Goal: Information Seeking & Learning: Find specific page/section

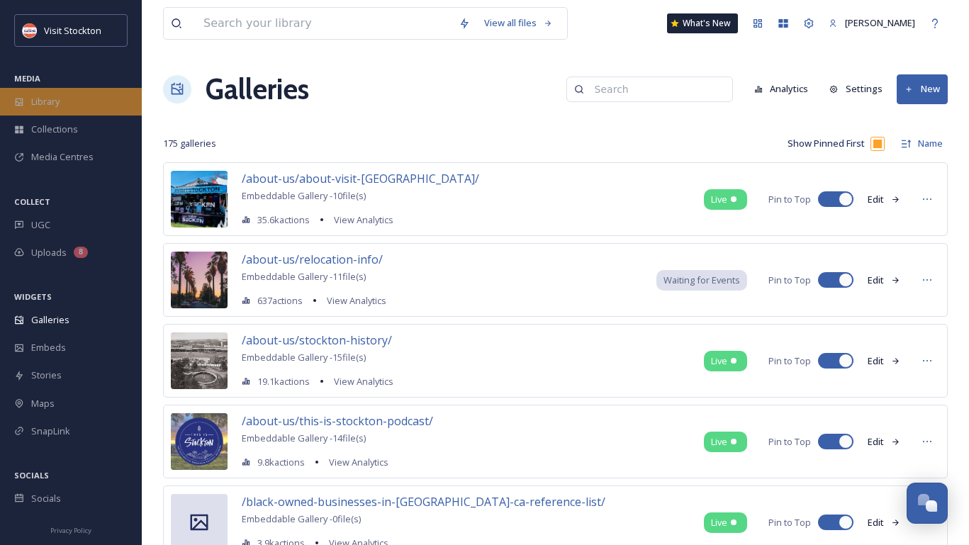
click at [70, 92] on div "Library" at bounding box center [71, 102] width 142 height 28
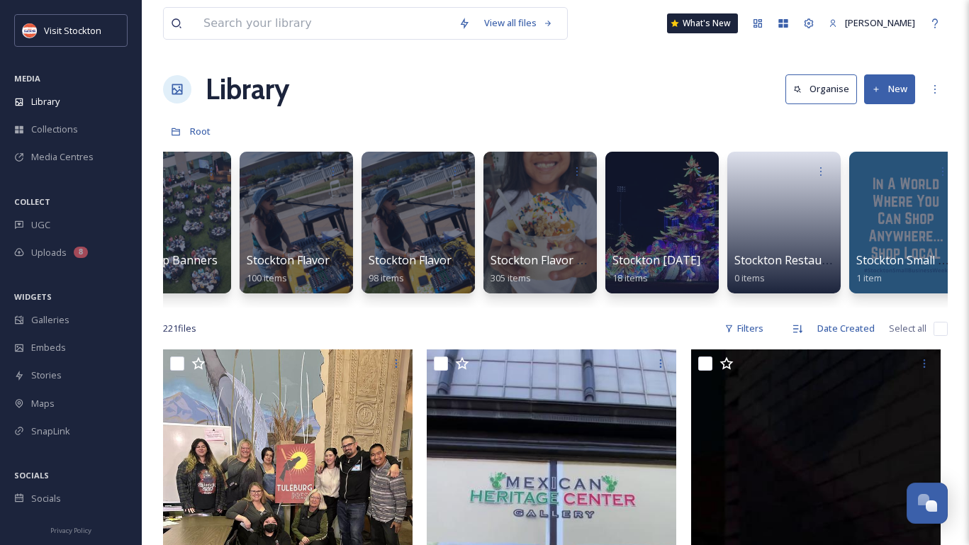
scroll to position [0, 6534]
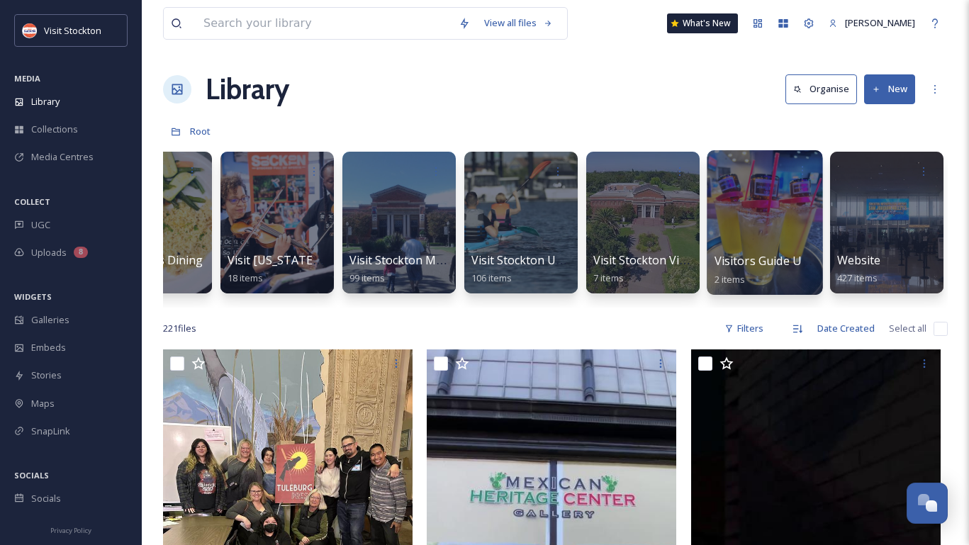
click at [773, 216] on div at bounding box center [765, 222] width 116 height 145
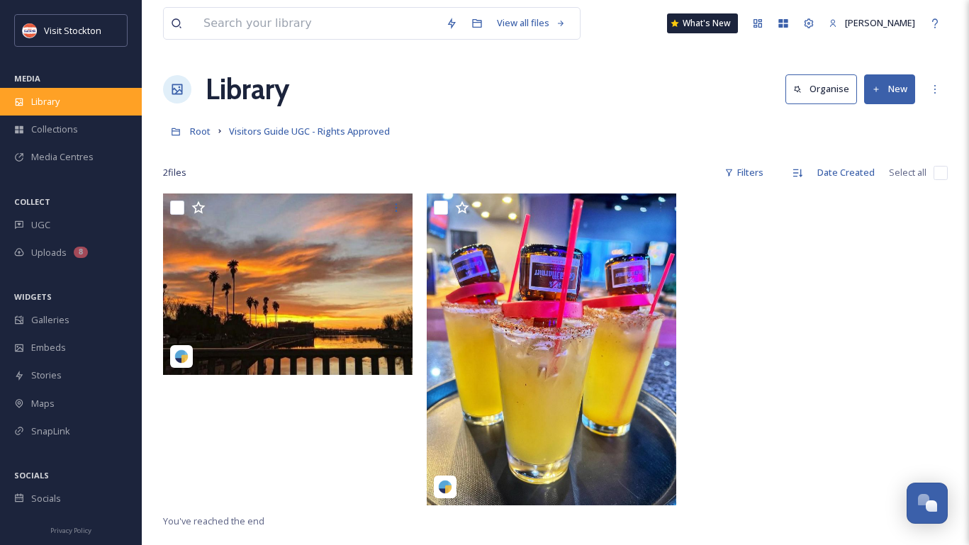
click at [62, 90] on div "Library" at bounding box center [71, 102] width 142 height 28
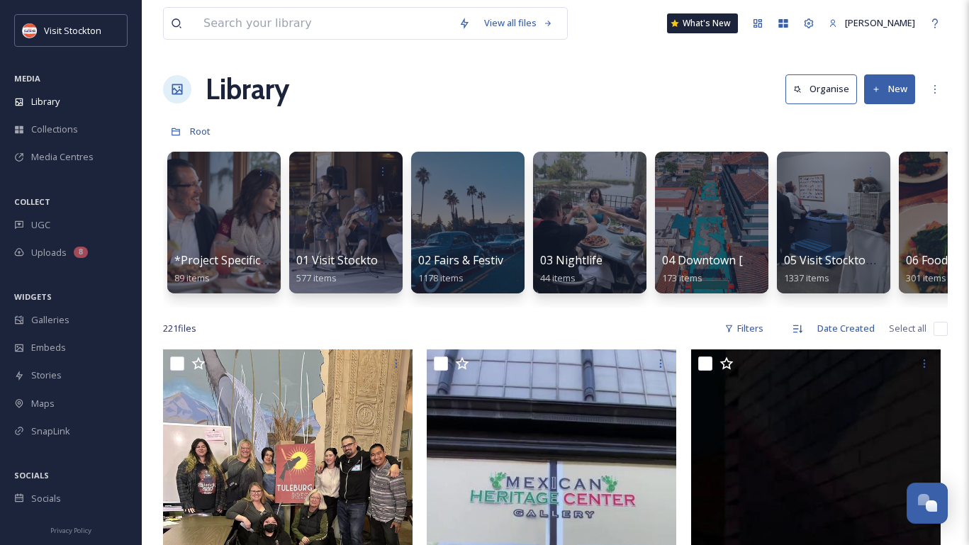
click at [897, 83] on button "New" at bounding box center [890, 88] width 51 height 29
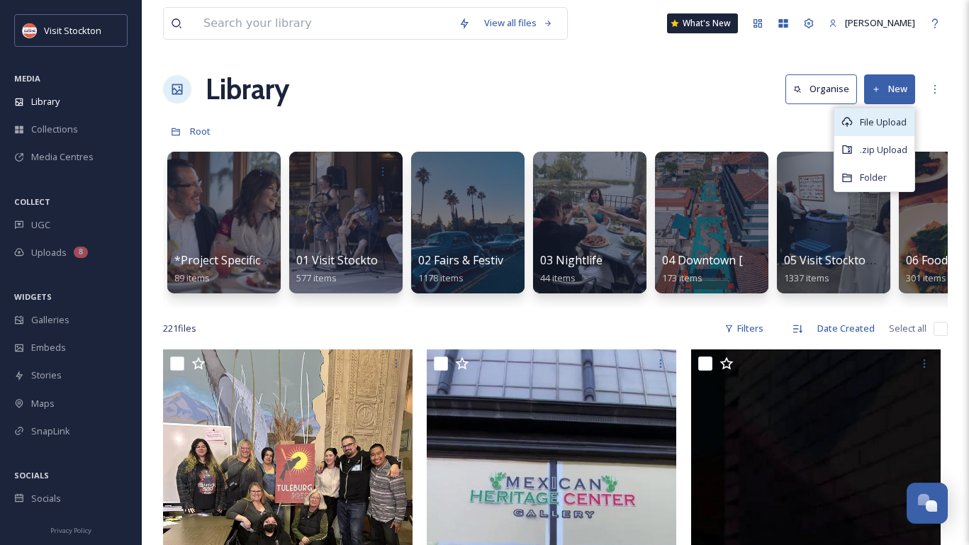
click at [872, 119] on span "File Upload" at bounding box center [883, 122] width 47 height 13
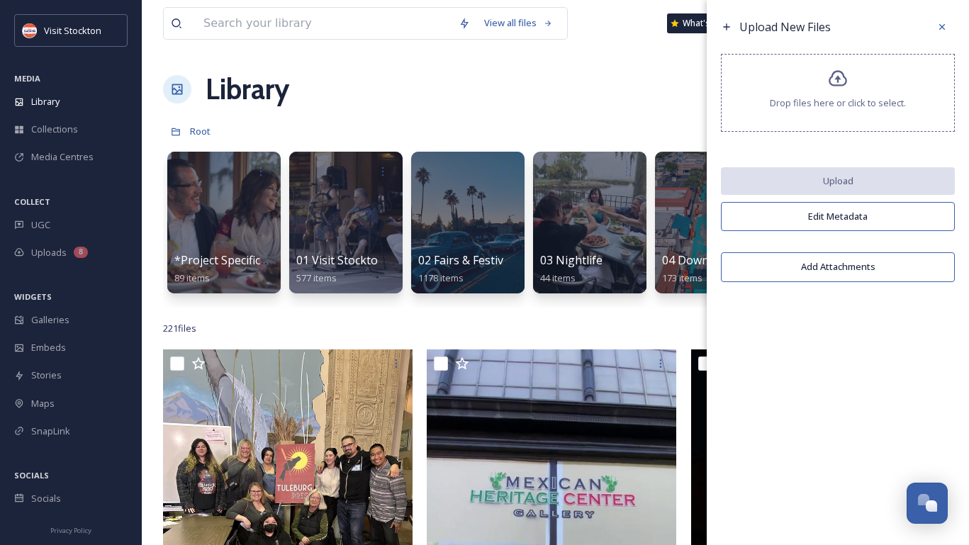
click at [838, 94] on div at bounding box center [838, 92] width 1 height 7
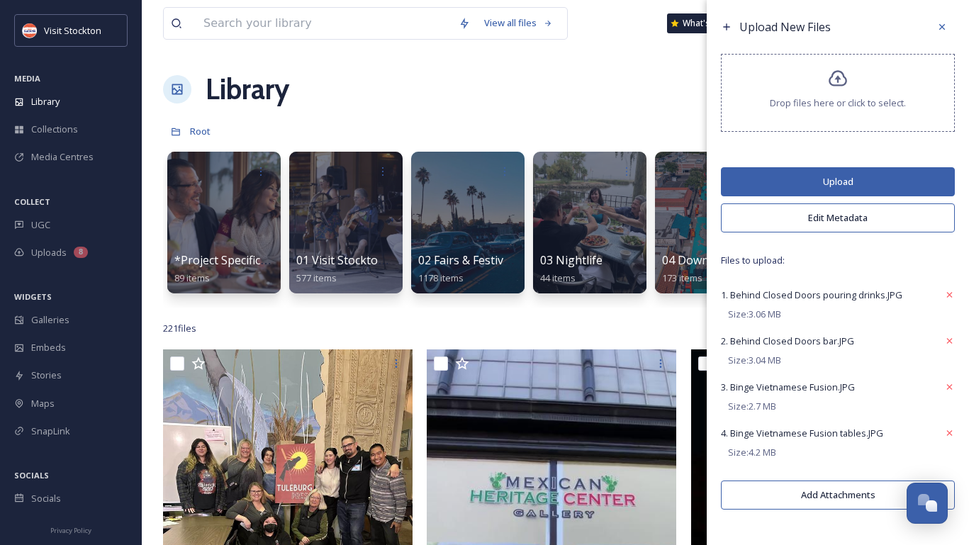
click at [857, 186] on button "Upload" at bounding box center [838, 181] width 234 height 29
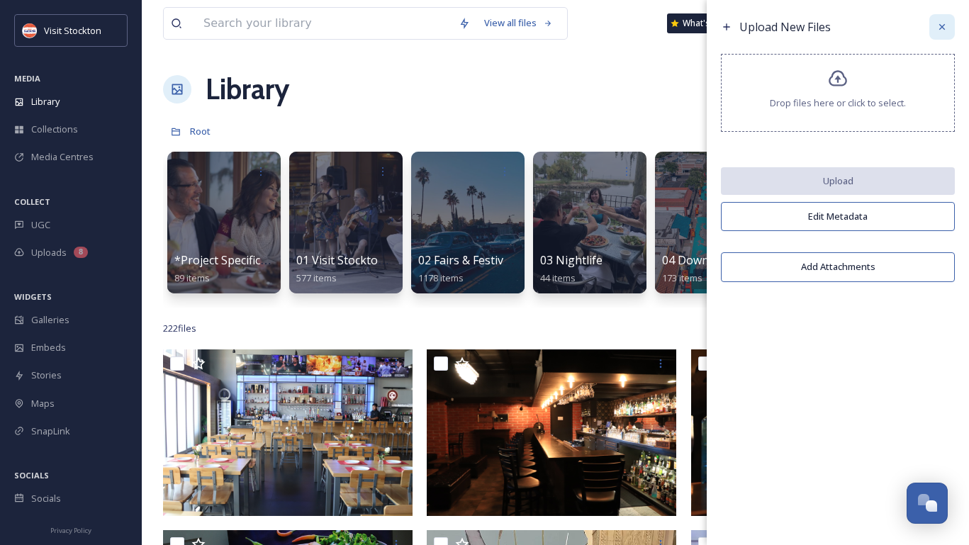
click at [937, 25] on icon at bounding box center [942, 26] width 11 height 11
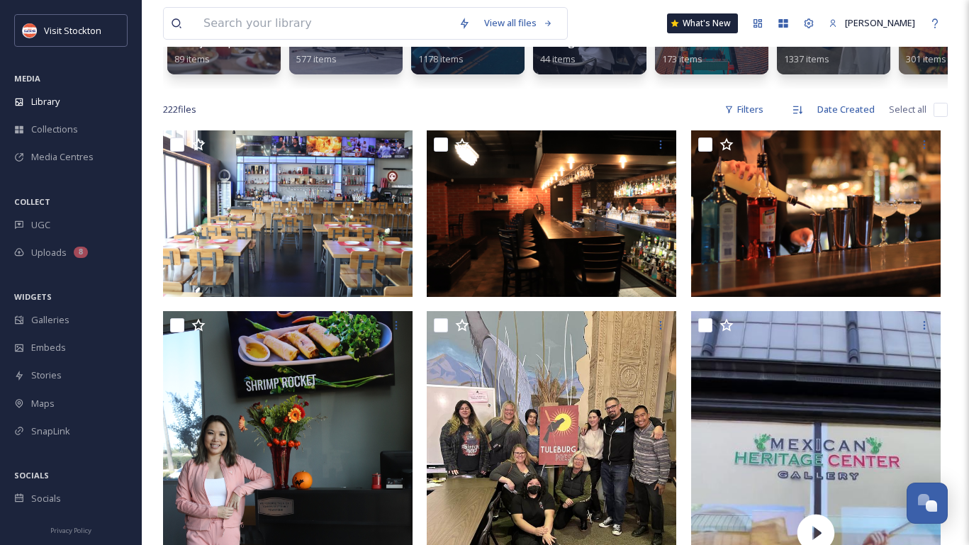
scroll to position [222, 0]
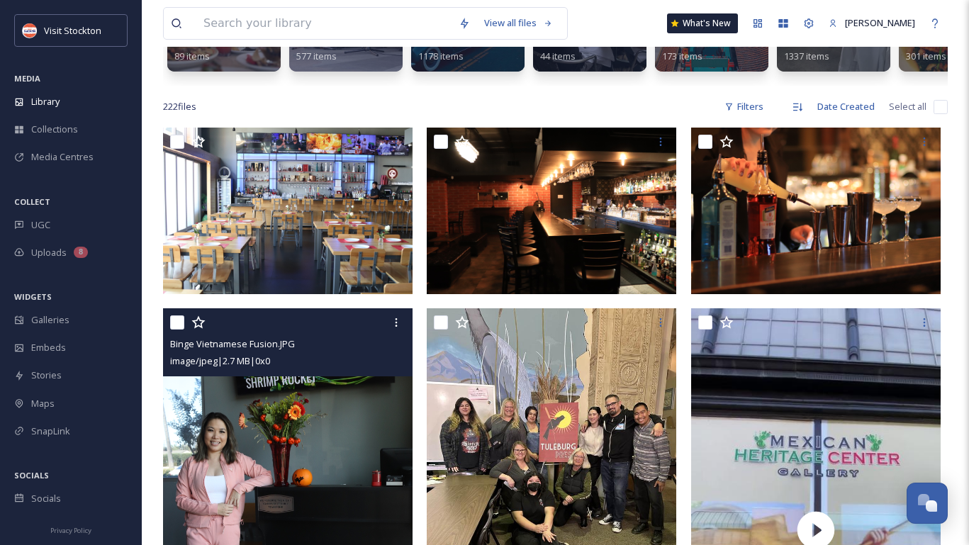
click at [177, 324] on input "checkbox" at bounding box center [177, 323] width 14 height 14
checkbox input "true"
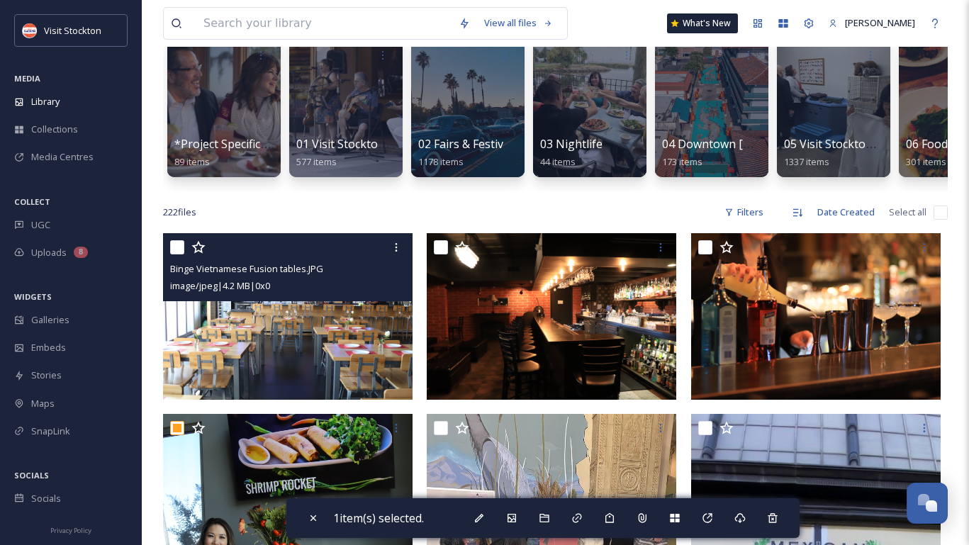
scroll to position [104, 0]
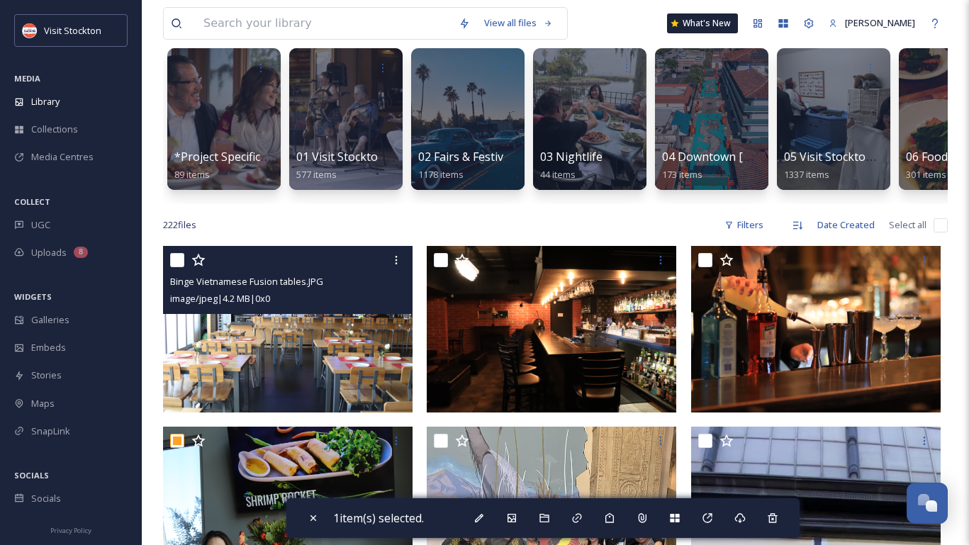
click at [176, 267] on input "checkbox" at bounding box center [177, 260] width 14 height 14
checkbox input "true"
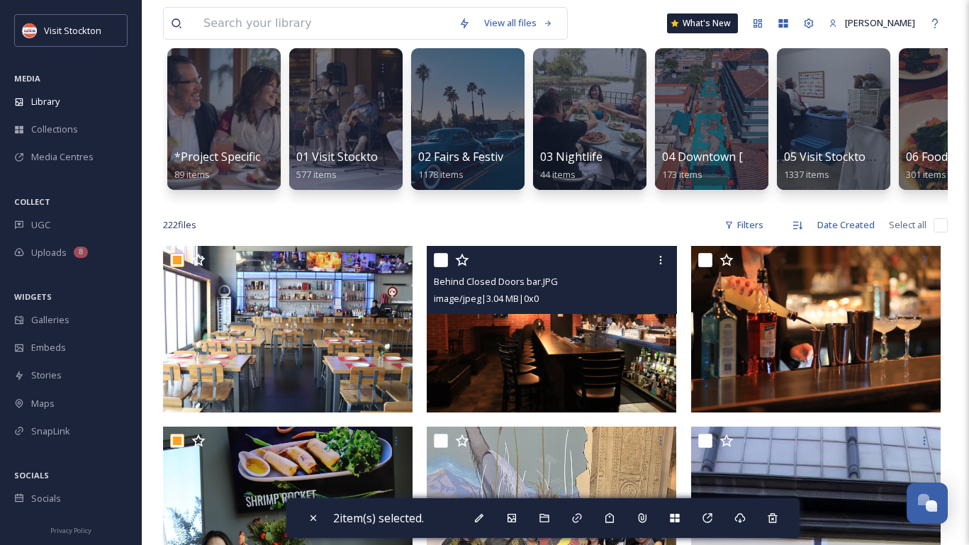
click at [442, 257] on input "checkbox" at bounding box center [441, 260] width 14 height 14
checkbox input "true"
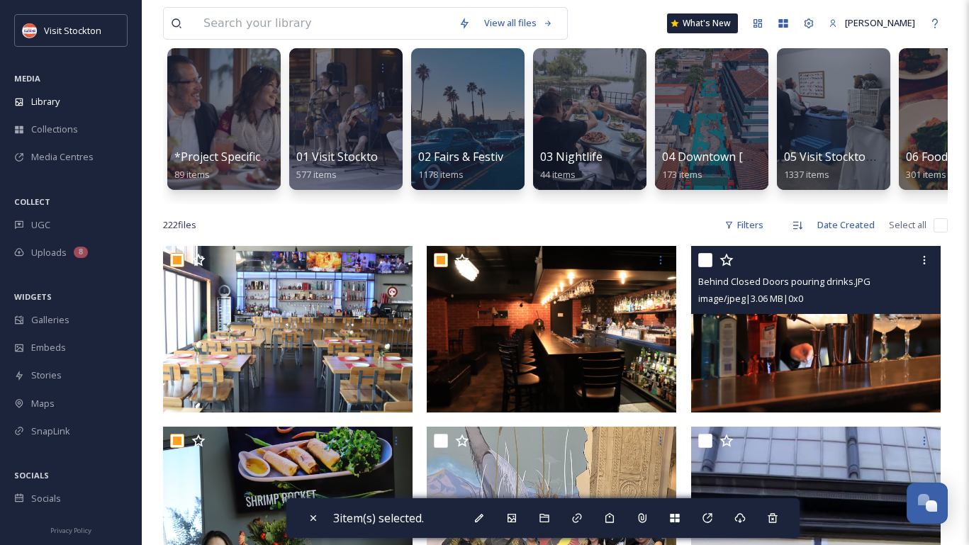
click at [706, 257] on input "checkbox" at bounding box center [706, 260] width 14 height 14
checkbox input "true"
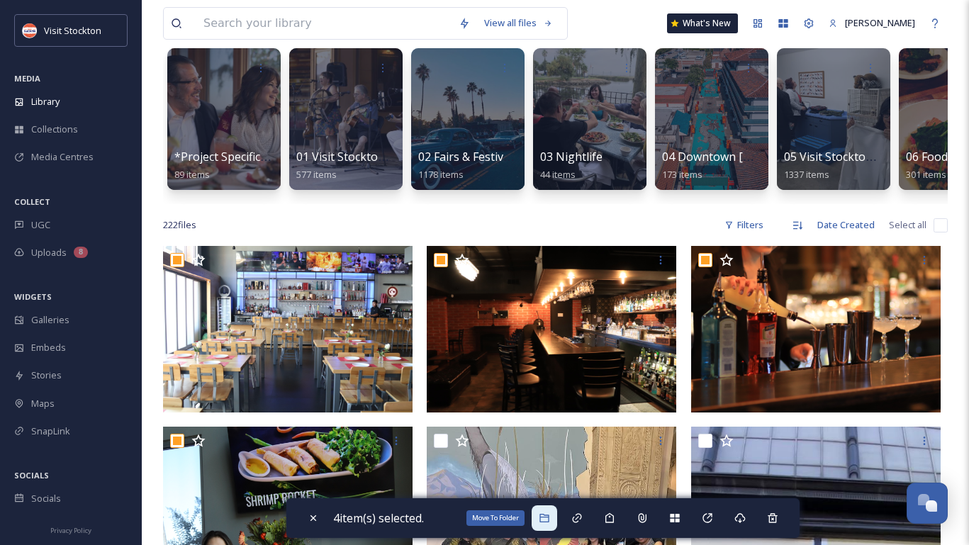
click at [550, 515] on icon at bounding box center [544, 518] width 11 height 11
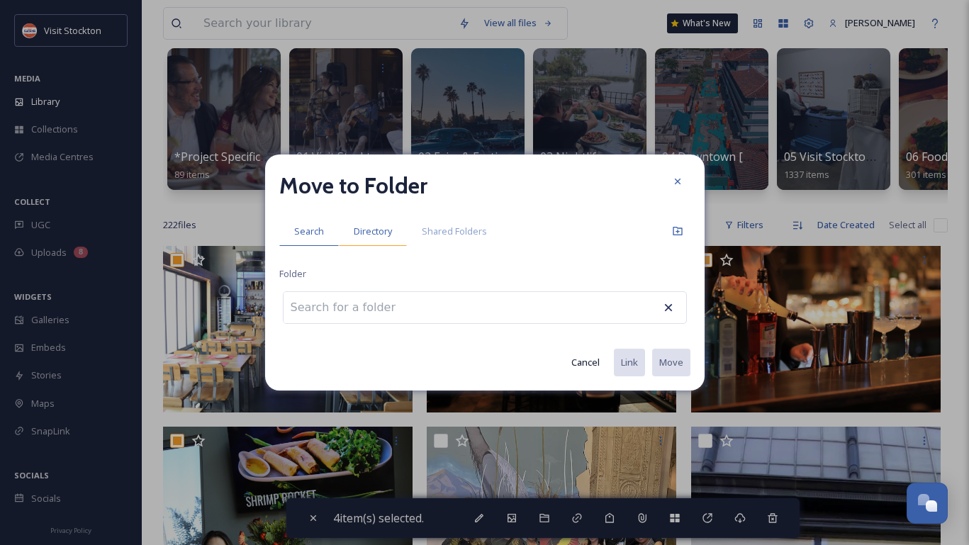
click at [377, 233] on span "Directory" at bounding box center [373, 231] width 38 height 13
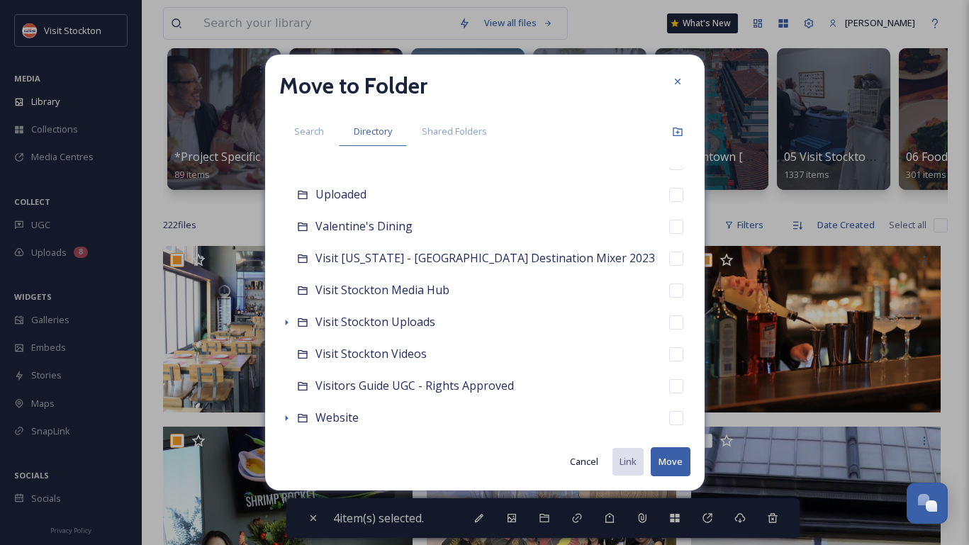
scroll to position [1678, 0]
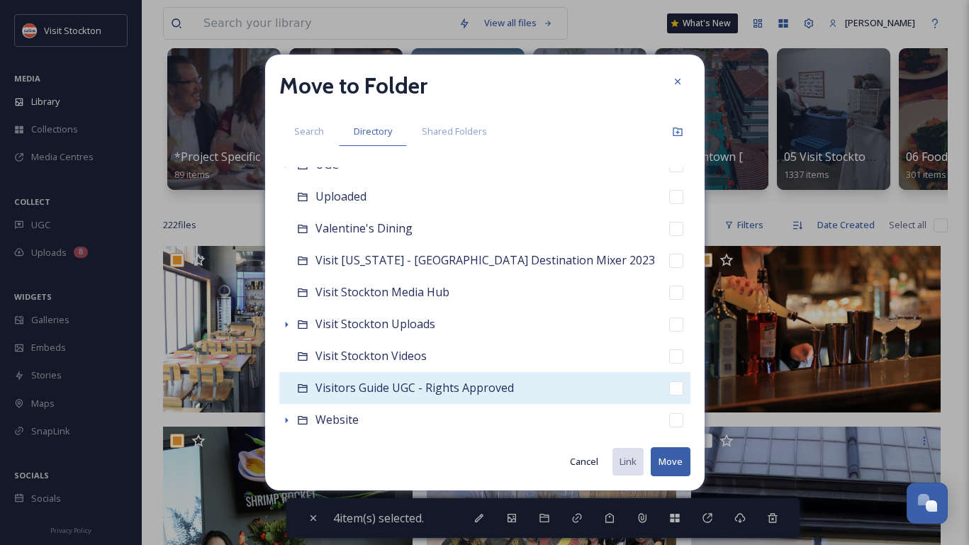
click at [525, 384] on div "Visitors Guide UGC - Rights Approved" at bounding box center [484, 388] width 411 height 32
checkbox input "false"
checkbox input "true"
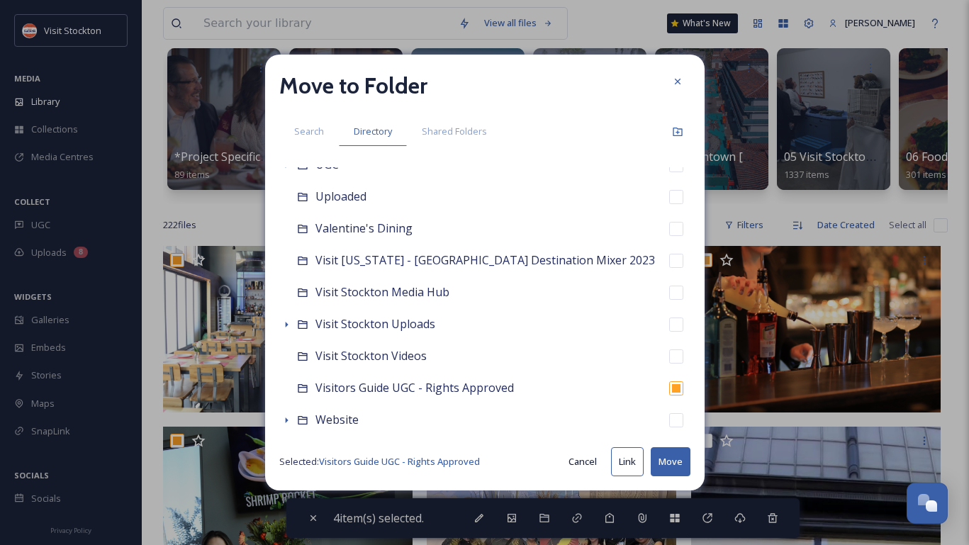
click at [669, 457] on button "Move" at bounding box center [671, 462] width 40 height 29
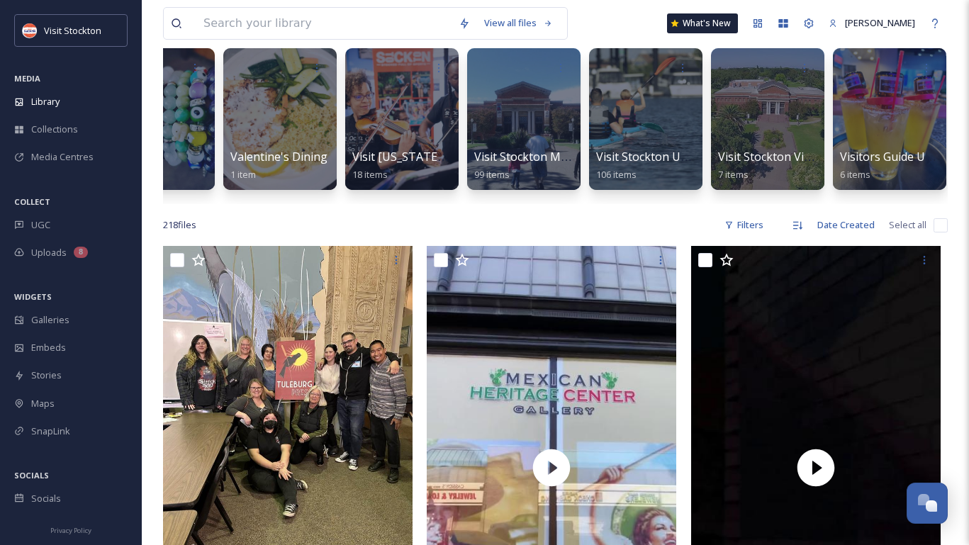
scroll to position [0, 6534]
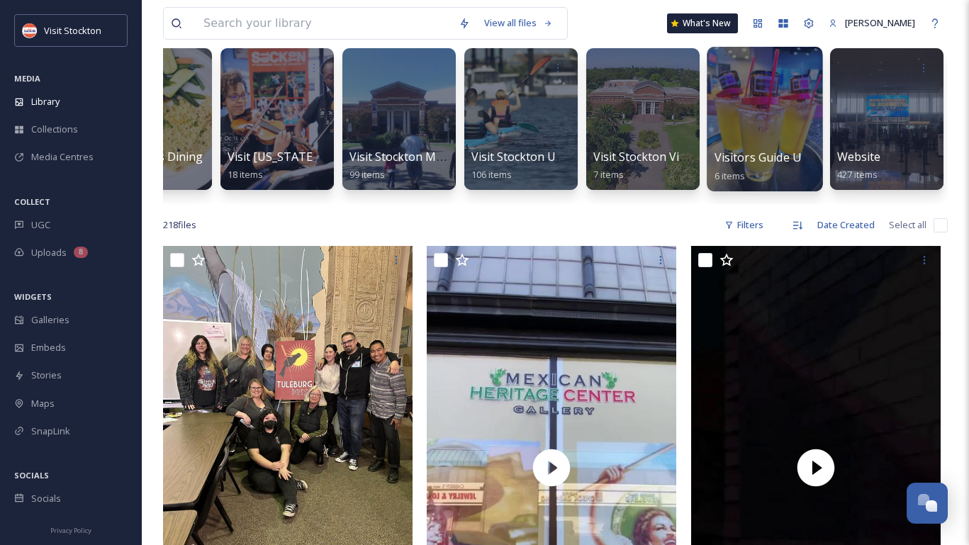
click at [773, 131] on div at bounding box center [765, 119] width 116 height 145
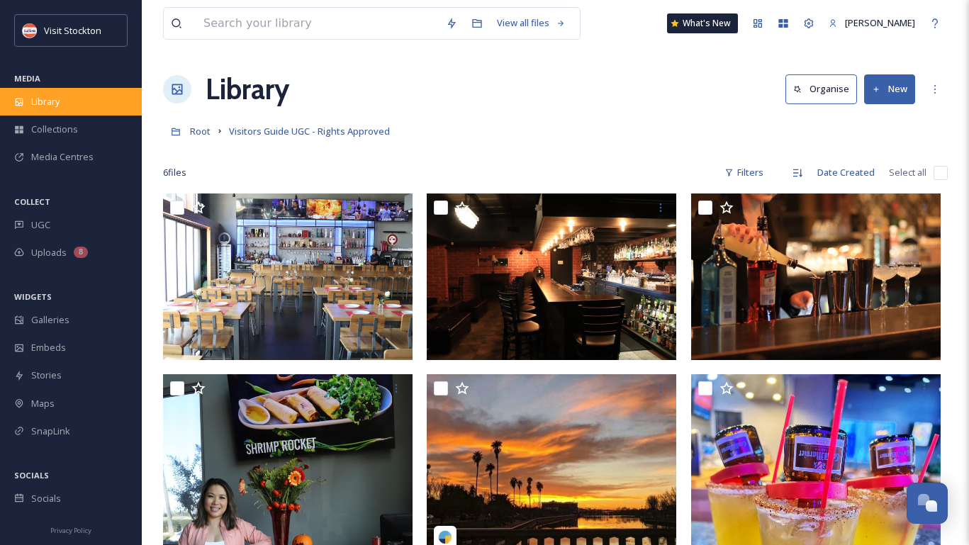
click at [55, 101] on span "Library" at bounding box center [45, 101] width 28 height 13
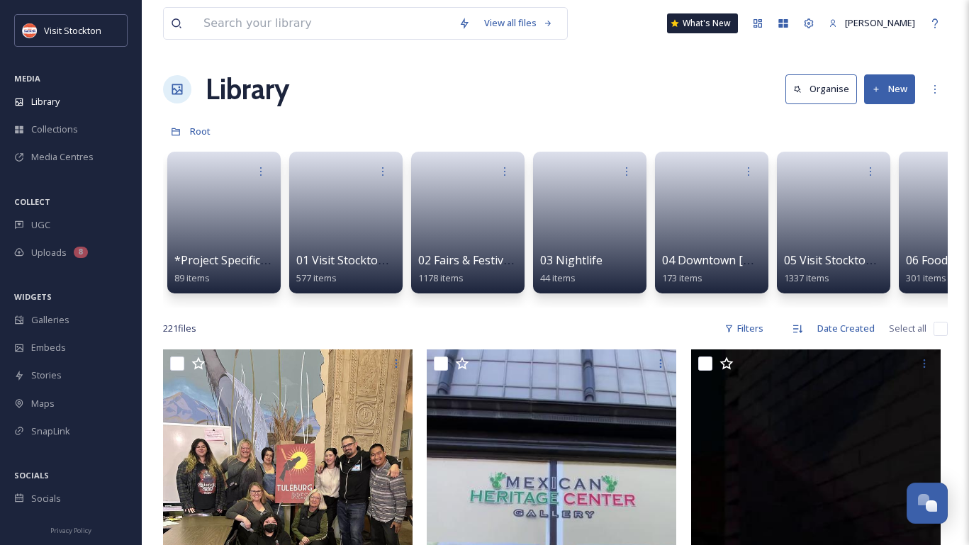
click at [894, 77] on button "New" at bounding box center [890, 88] width 51 height 29
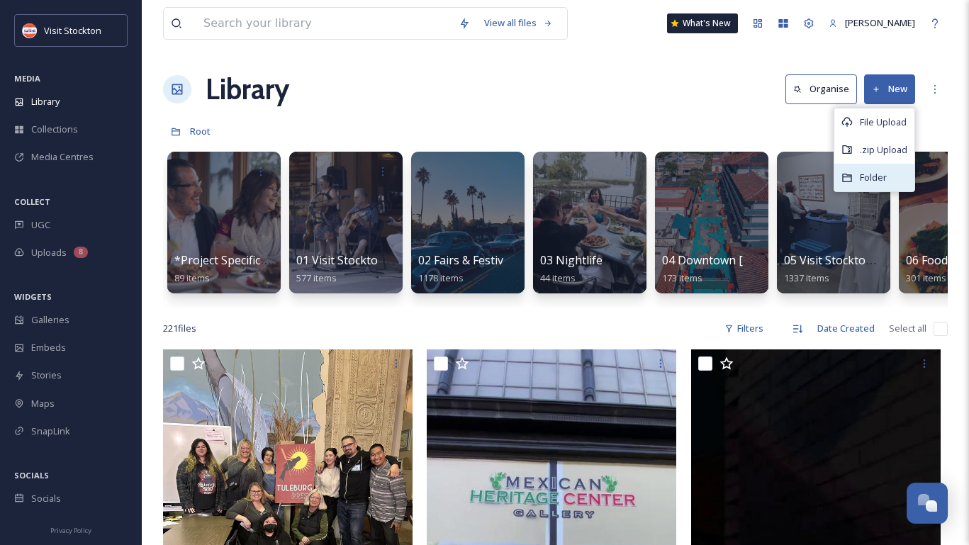
click at [886, 177] on span "Folder" at bounding box center [873, 177] width 27 height 13
click at [598, 73] on div "Library Organise New" at bounding box center [555, 89] width 785 height 43
click at [888, 96] on button "New" at bounding box center [890, 88] width 51 height 29
click at [727, 97] on div "Library Organise New File Upload .zip Upload Folder" at bounding box center [555, 89] width 785 height 43
click at [894, 94] on button "New" at bounding box center [890, 88] width 51 height 29
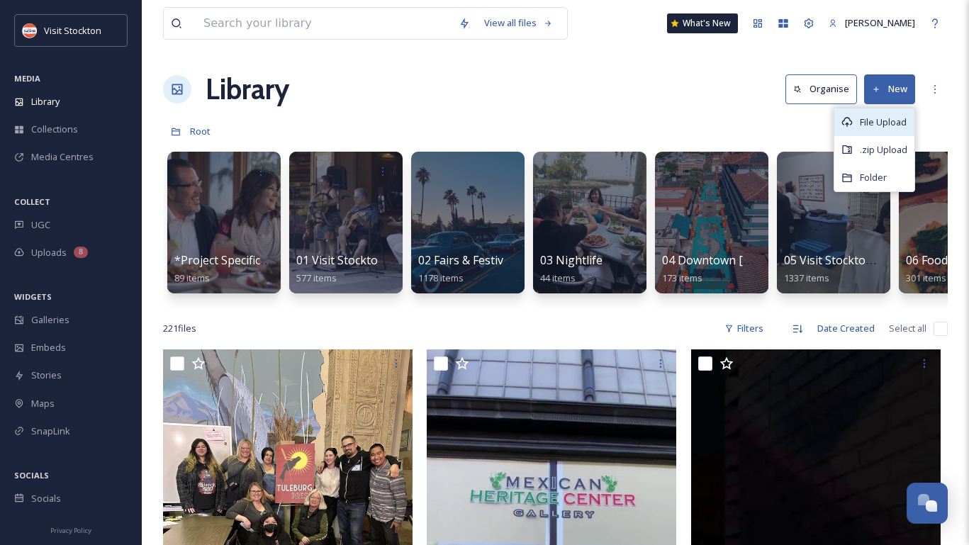
click at [878, 117] on span "File Upload" at bounding box center [883, 122] width 47 height 13
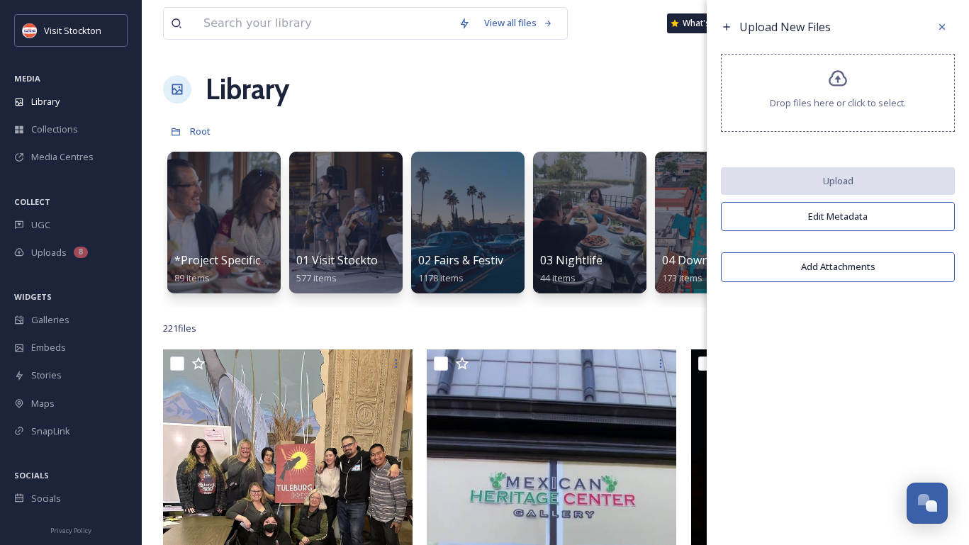
click at [823, 69] on div "Drop files here or click to select." at bounding box center [838, 93] width 234 height 78
click at [584, 89] on div "Library Organise New" at bounding box center [555, 89] width 785 height 43
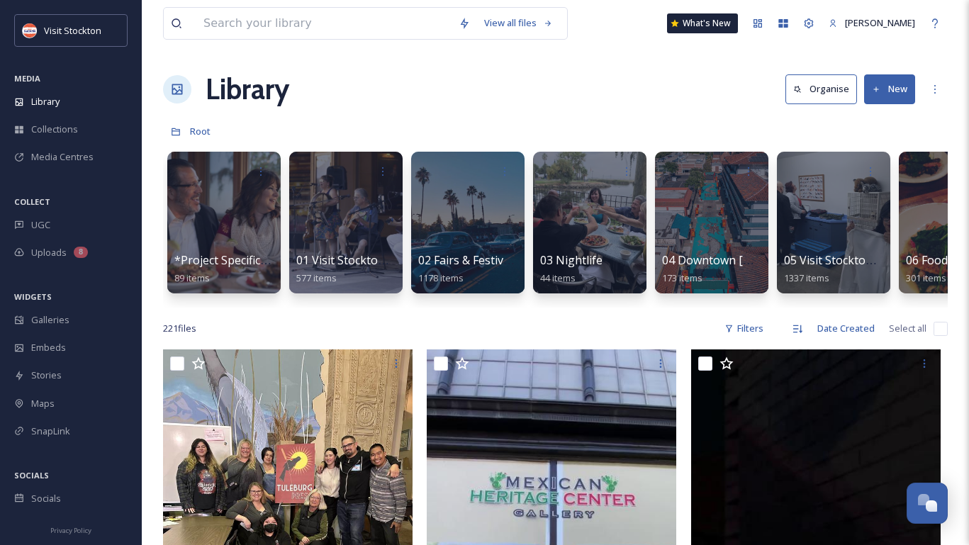
click at [884, 93] on button "New" at bounding box center [890, 88] width 51 height 29
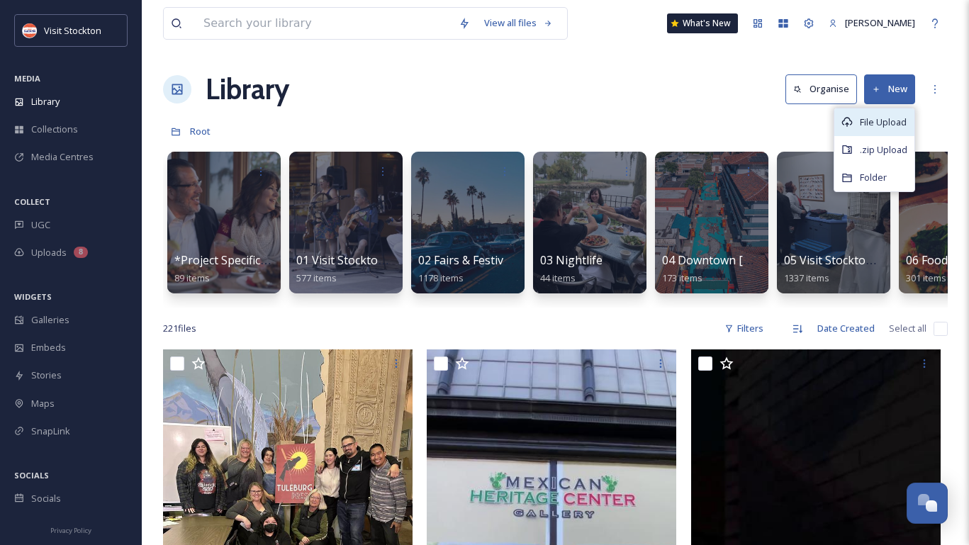
click at [877, 122] on span "File Upload" at bounding box center [883, 122] width 47 height 13
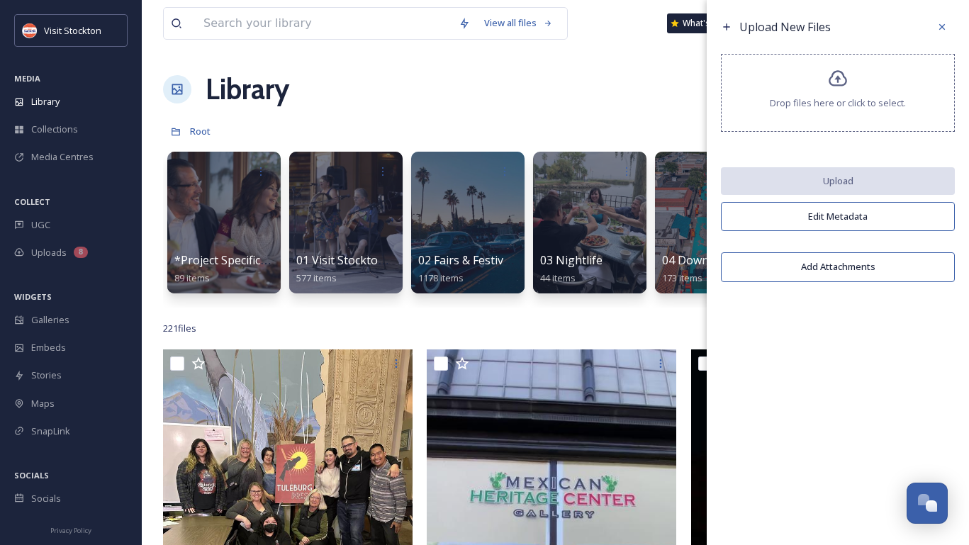
click at [837, 72] on icon at bounding box center [838, 79] width 21 height 21
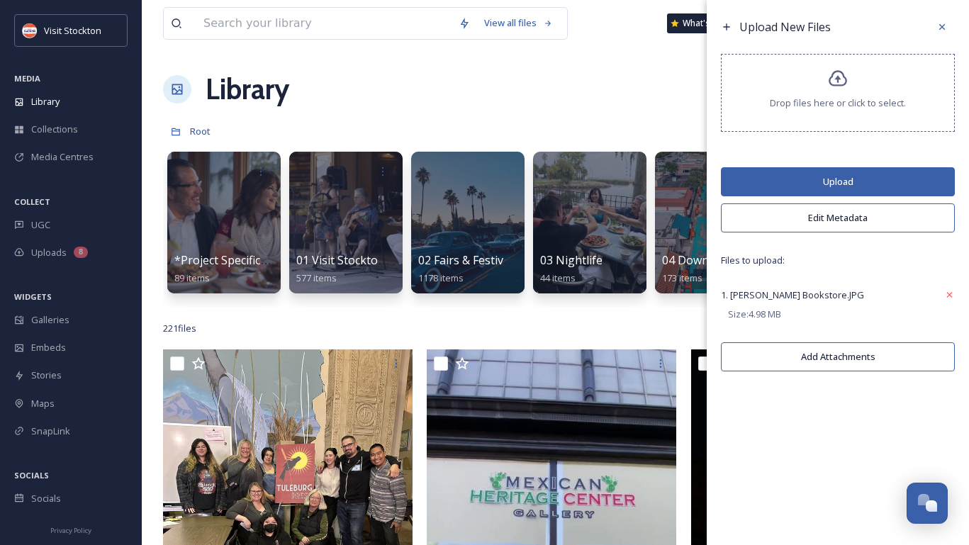
click at [883, 184] on button "Upload" at bounding box center [838, 181] width 234 height 29
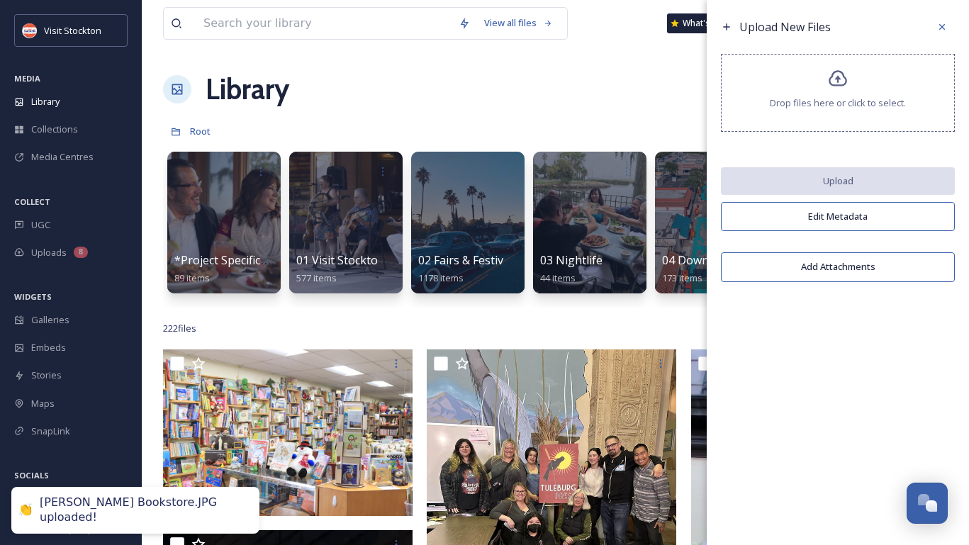
click at [669, 82] on div "Library Organise New" at bounding box center [555, 89] width 785 height 43
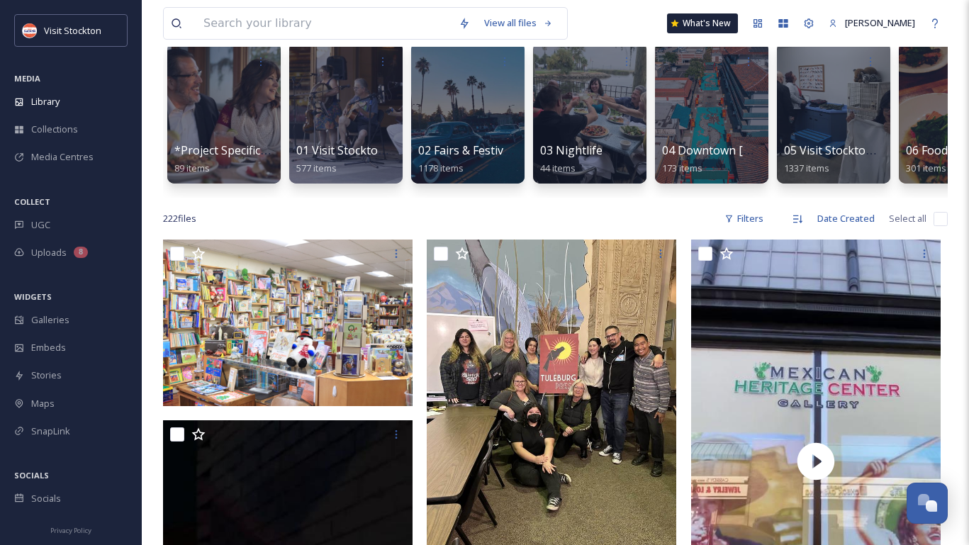
scroll to position [120, 0]
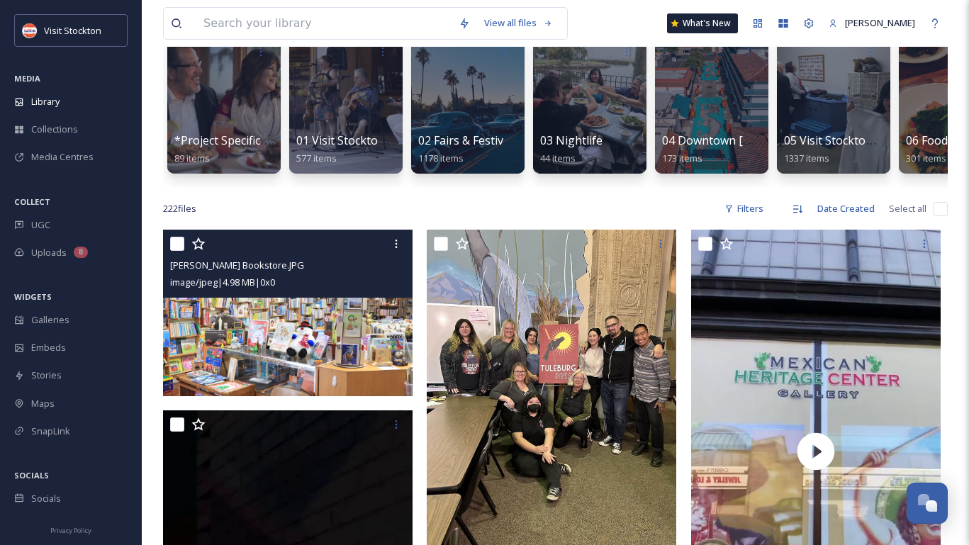
click at [175, 245] on input "checkbox" at bounding box center [177, 244] width 14 height 14
checkbox input "true"
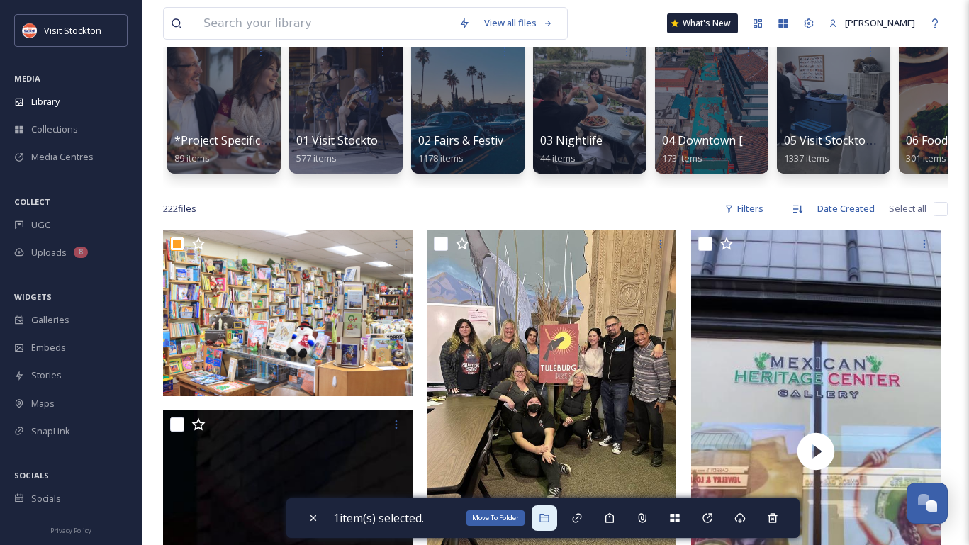
click at [545, 516] on icon at bounding box center [544, 518] width 11 height 11
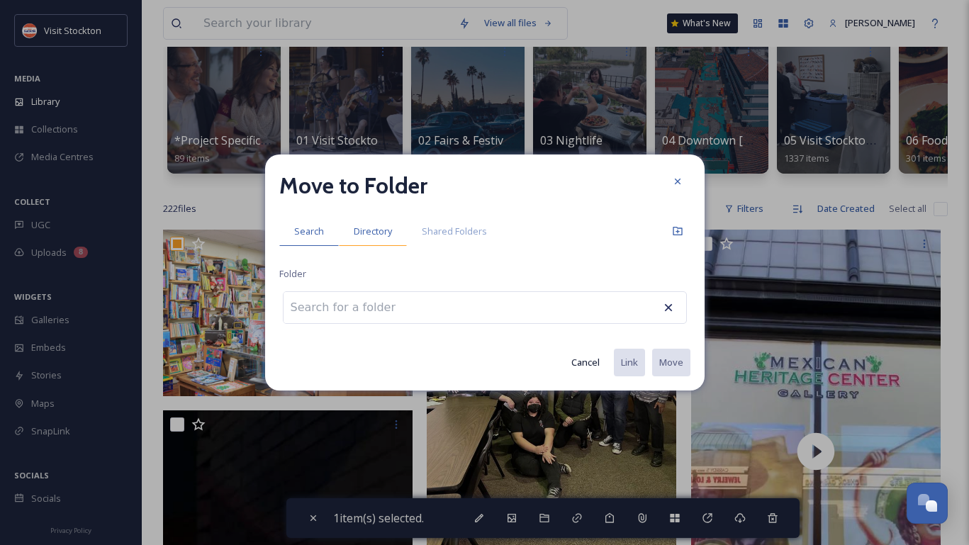
click at [369, 225] on span "Directory" at bounding box center [373, 231] width 38 height 13
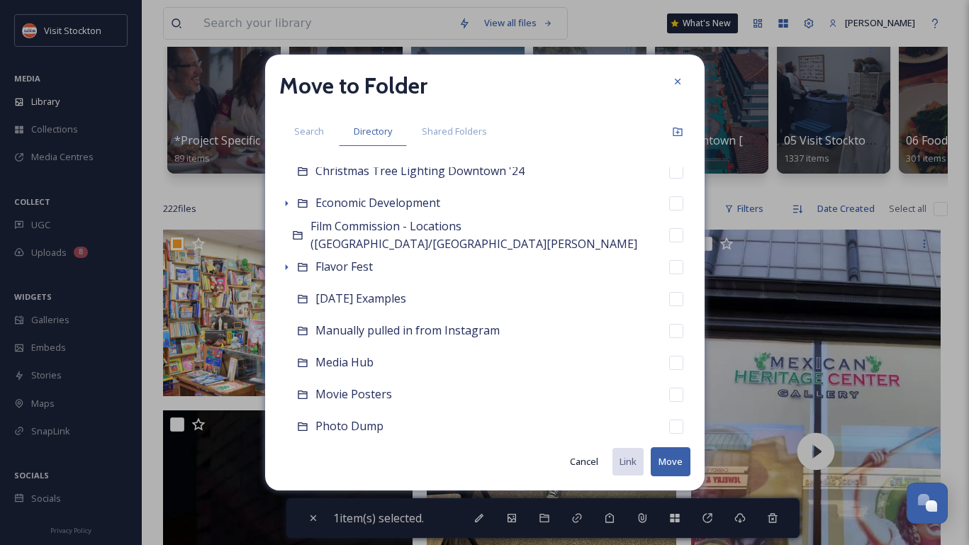
scroll to position [1709, 0]
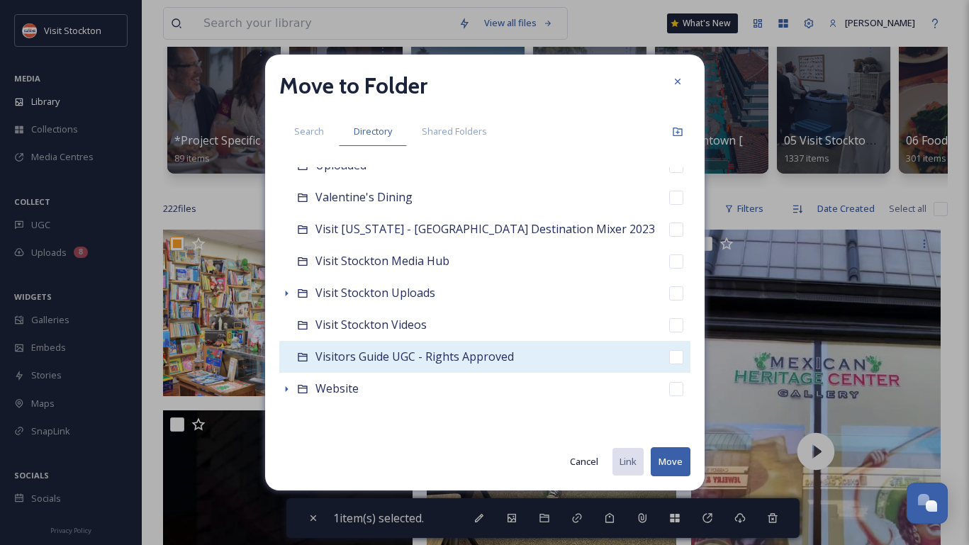
click at [428, 359] on span "Visitors Guide UGC - Rights Approved" at bounding box center [415, 357] width 199 height 16
checkbox input "false"
checkbox input "true"
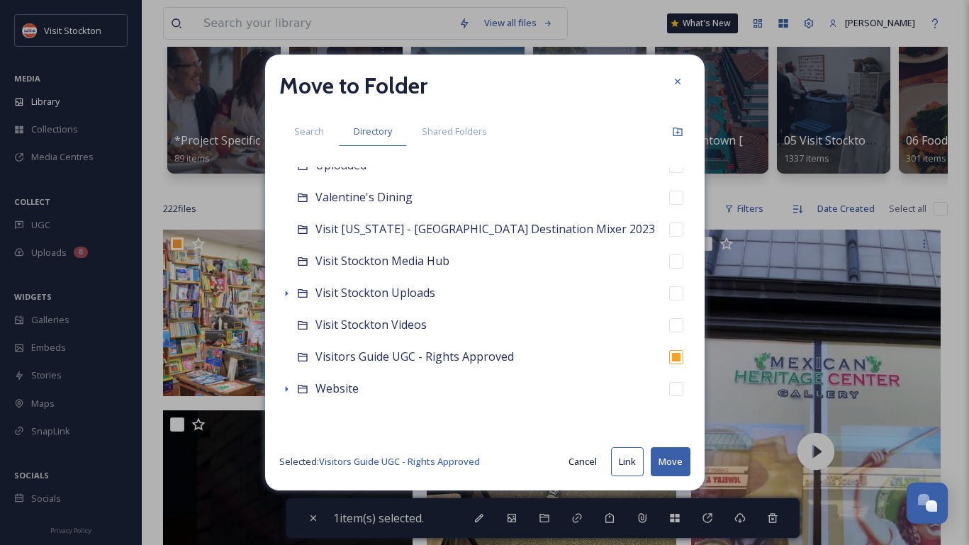
click at [680, 463] on button "Move" at bounding box center [671, 462] width 40 height 29
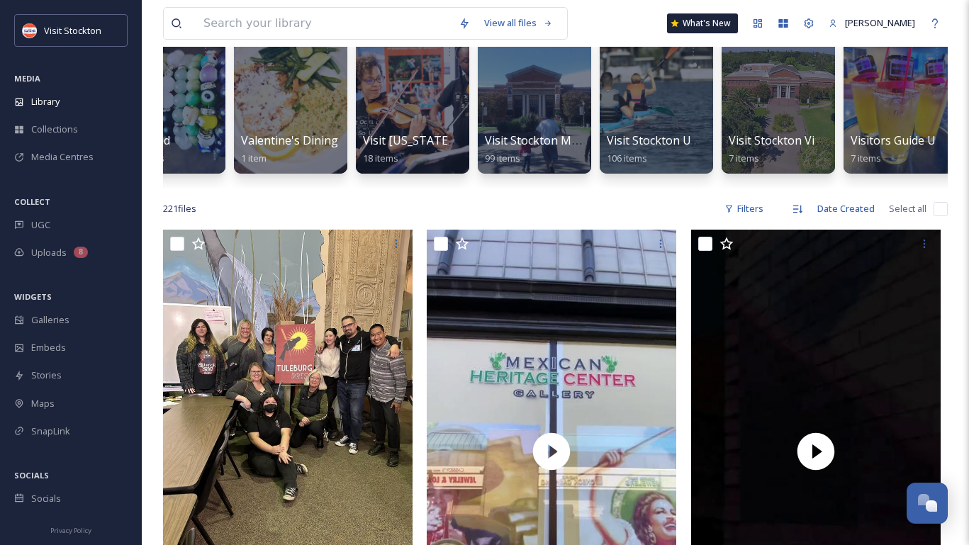
scroll to position [0, 6534]
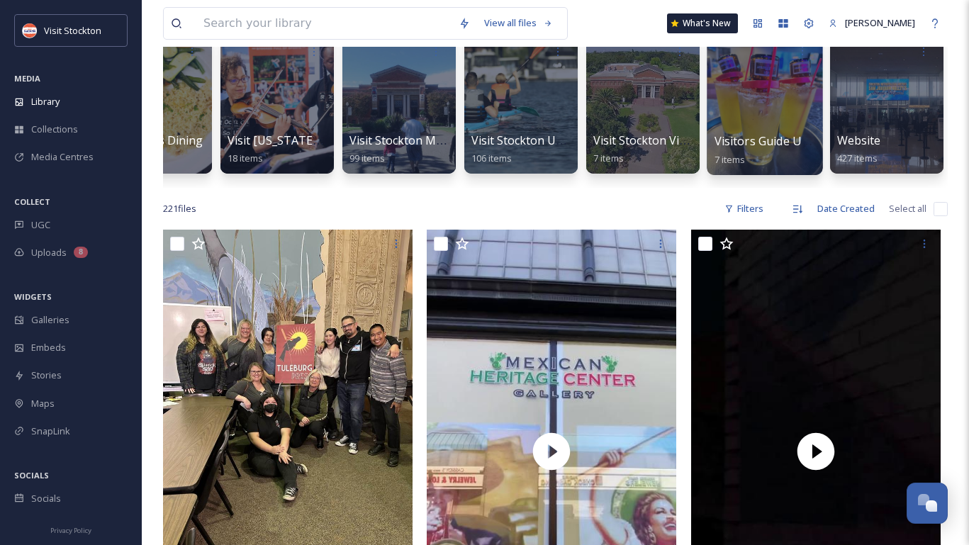
click at [749, 90] on div at bounding box center [765, 102] width 116 height 145
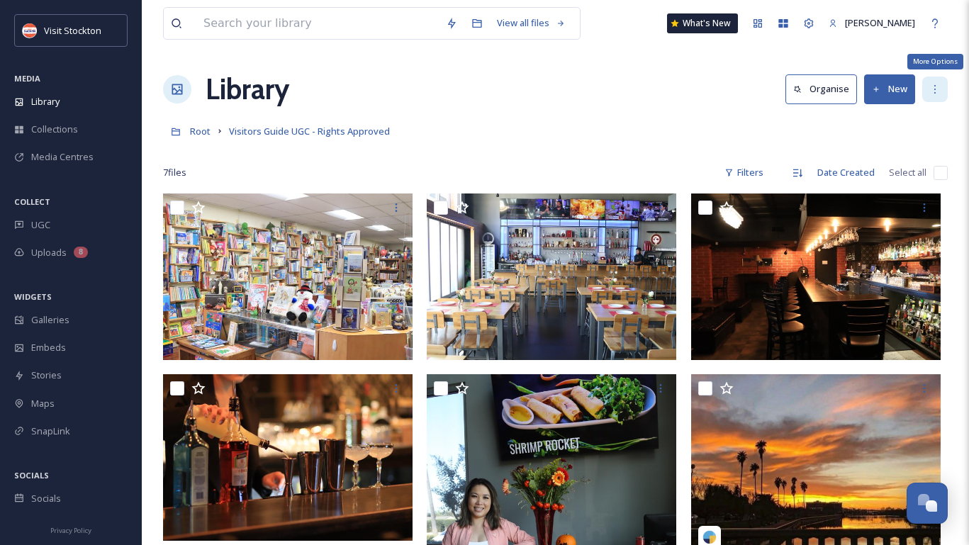
click at [931, 82] on div "More Options" at bounding box center [936, 90] width 26 height 26
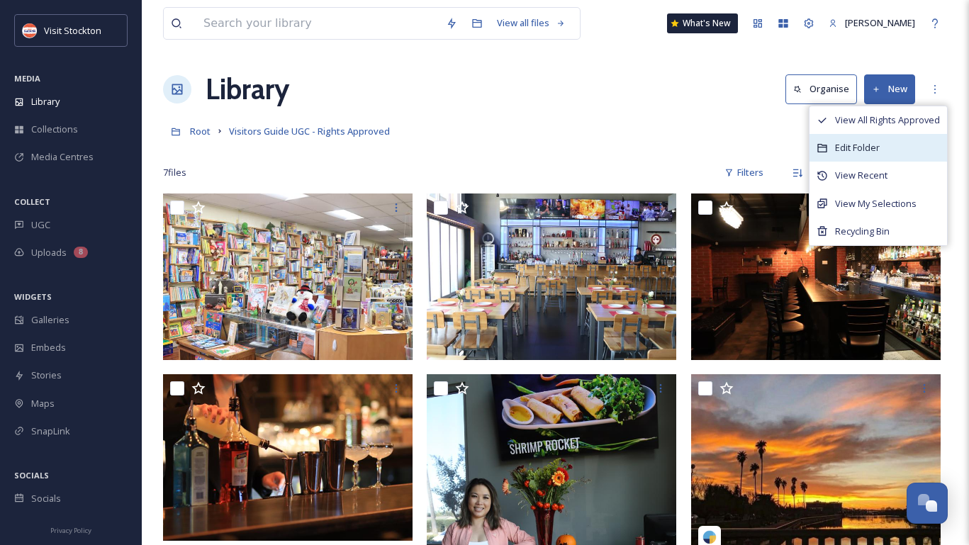
click at [866, 143] on span "Edit Folder" at bounding box center [857, 147] width 45 height 13
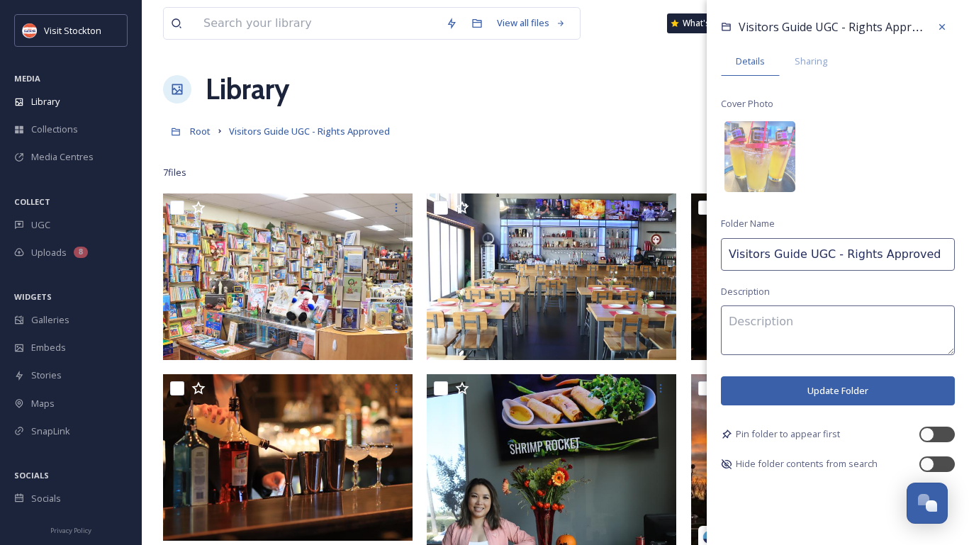
drag, startPoint x: 828, startPoint y: 252, endPoint x: 807, endPoint y: 252, distance: 21.3
click at [807, 252] on input "Visitors Guide UGC - Rights Approved" at bounding box center [838, 254] width 234 height 33
click at [806, 252] on input "Visitors Guide UGC - Rights Approved" at bounding box center [838, 254] width 234 height 33
type input "Visitors Guide (VS & UGC - Rights Approved)"
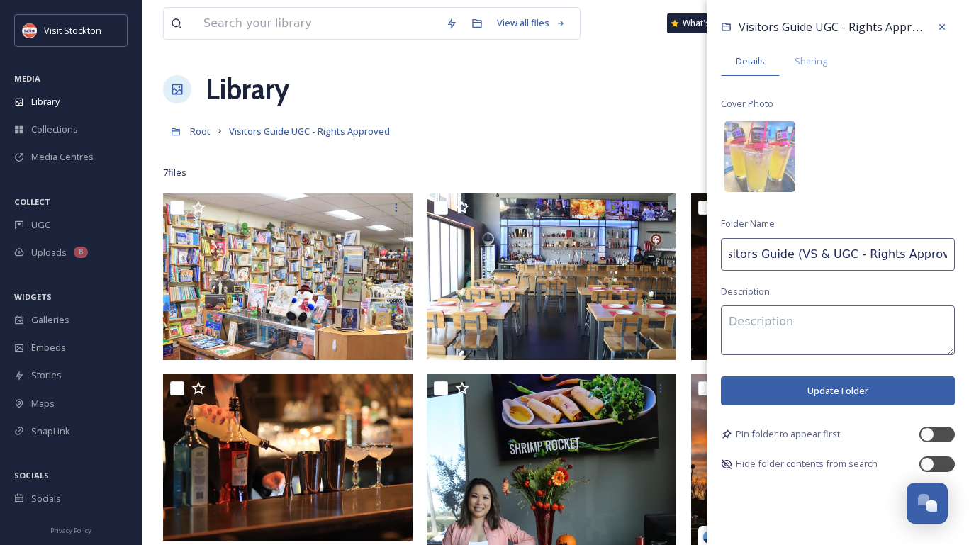
click at [811, 391] on button "Update Folder" at bounding box center [838, 391] width 234 height 29
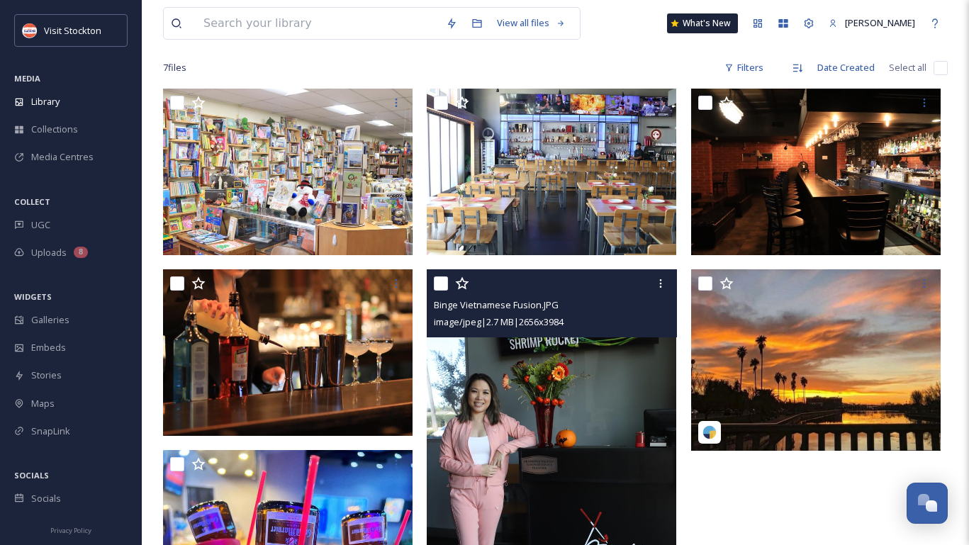
scroll to position [0, 0]
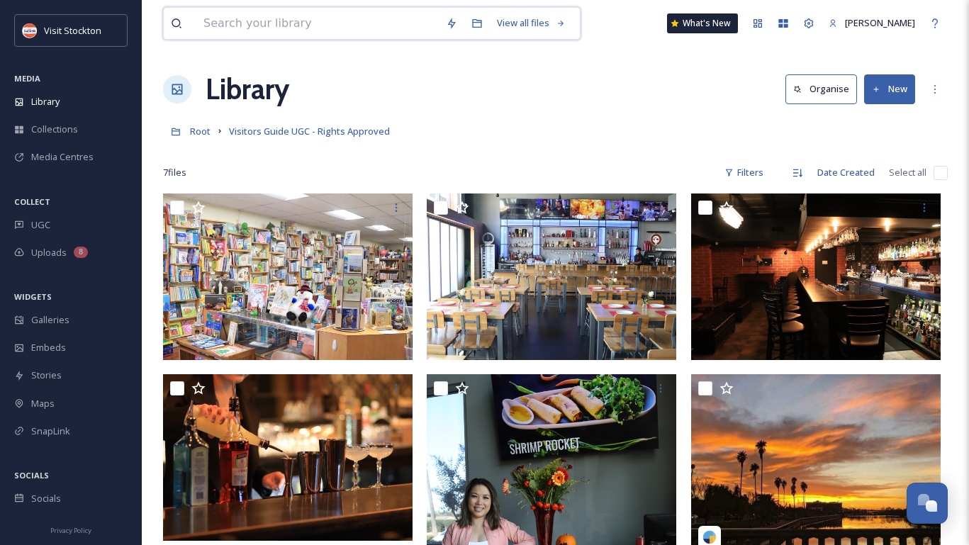
click at [222, 21] on input at bounding box center [317, 23] width 243 height 31
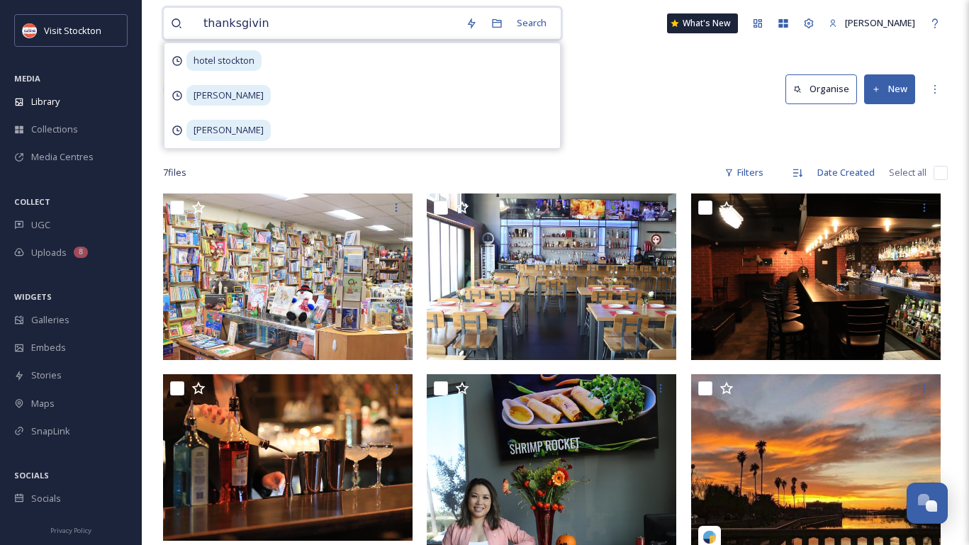
type input "[DATE]"
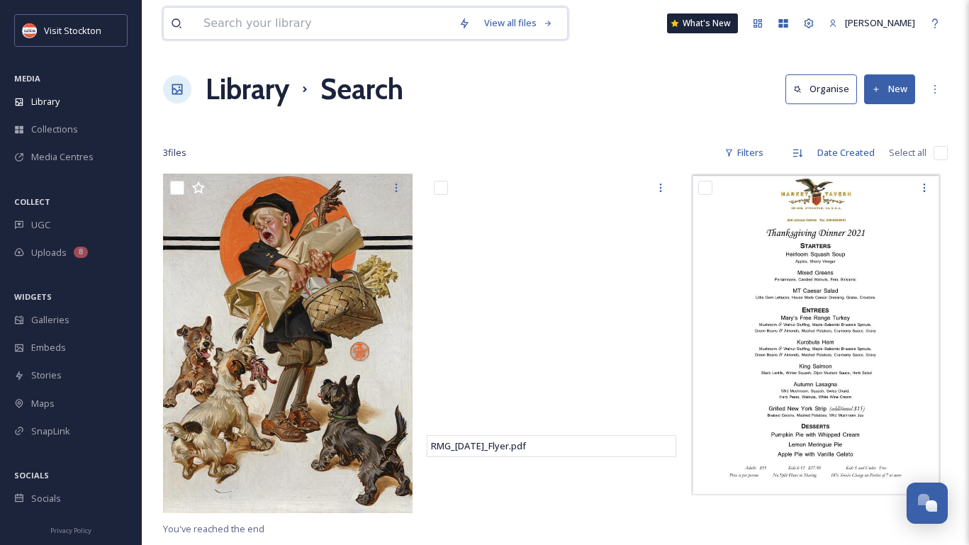
click at [321, 18] on input at bounding box center [323, 23] width 255 height 31
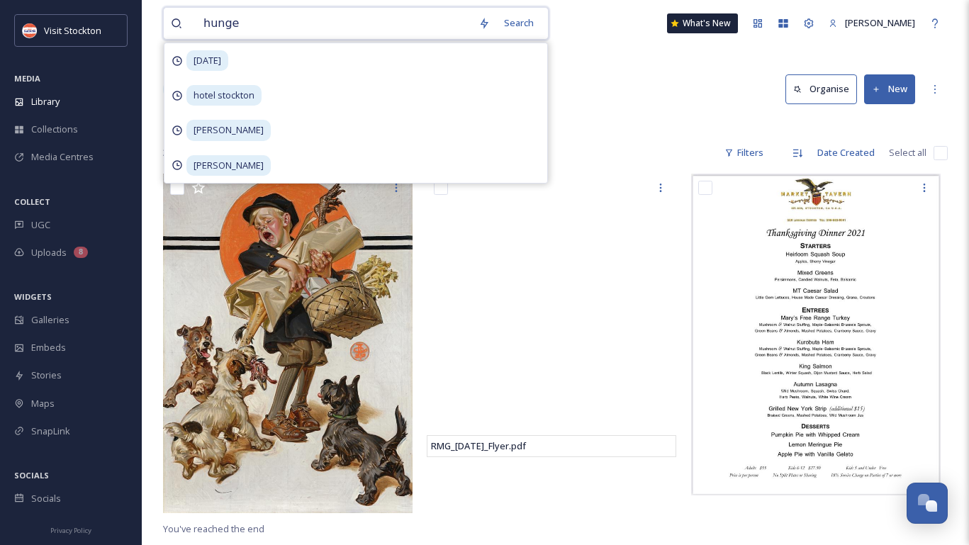
type input "hunger"
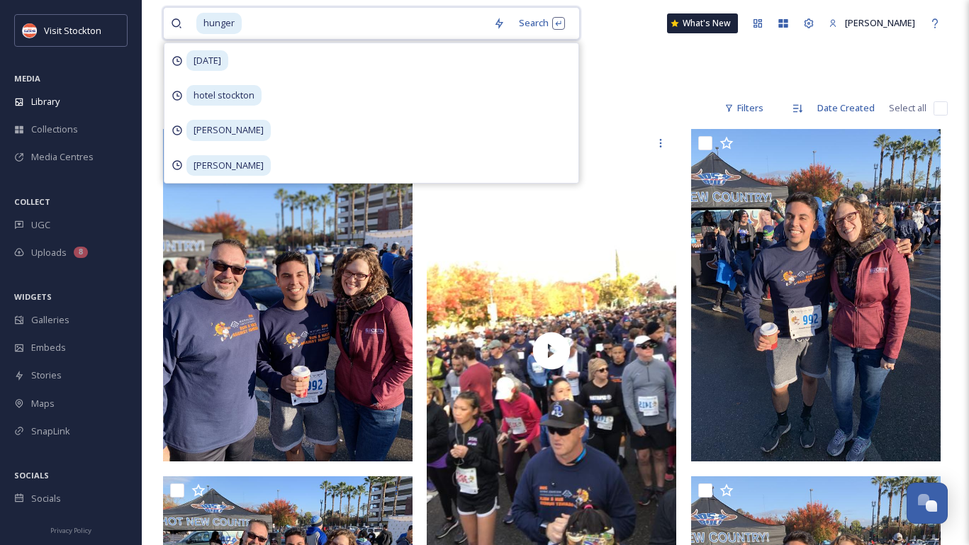
scroll to position [197, 0]
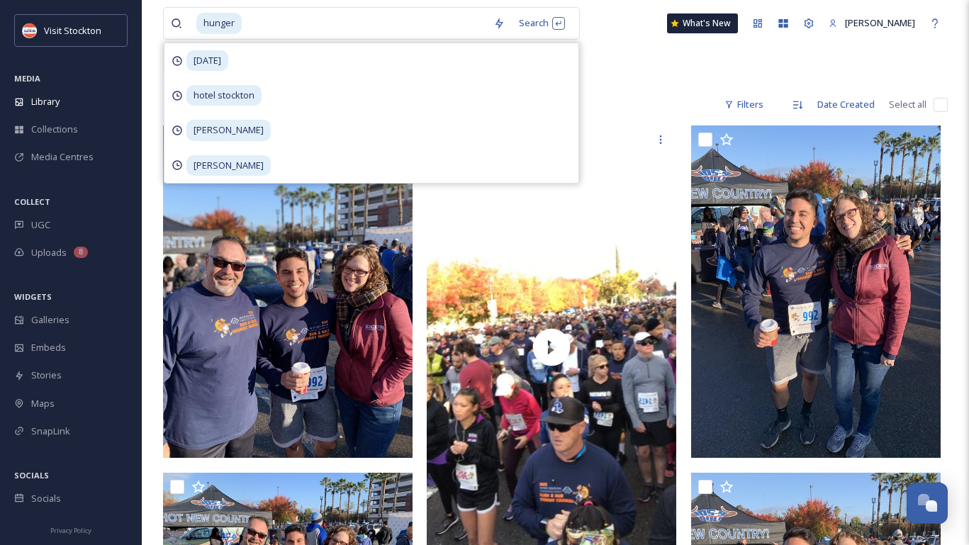
click at [602, 38] on div "hunger Search [DATE] hotel stockton [PERSON_NAME] [PERSON_NAME] What's New [PER…" at bounding box center [555, 23] width 785 height 47
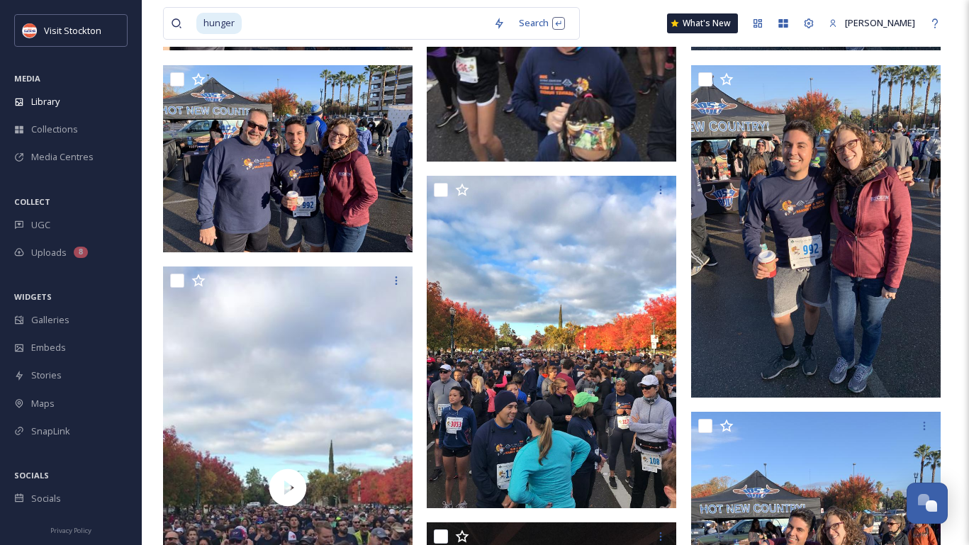
scroll to position [604, 0]
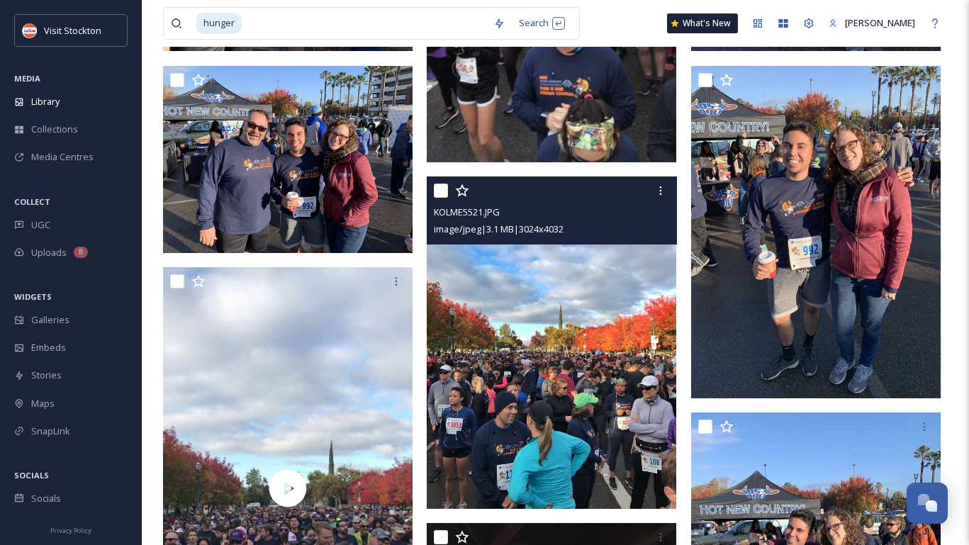
click at [571, 321] on img at bounding box center [552, 343] width 250 height 333
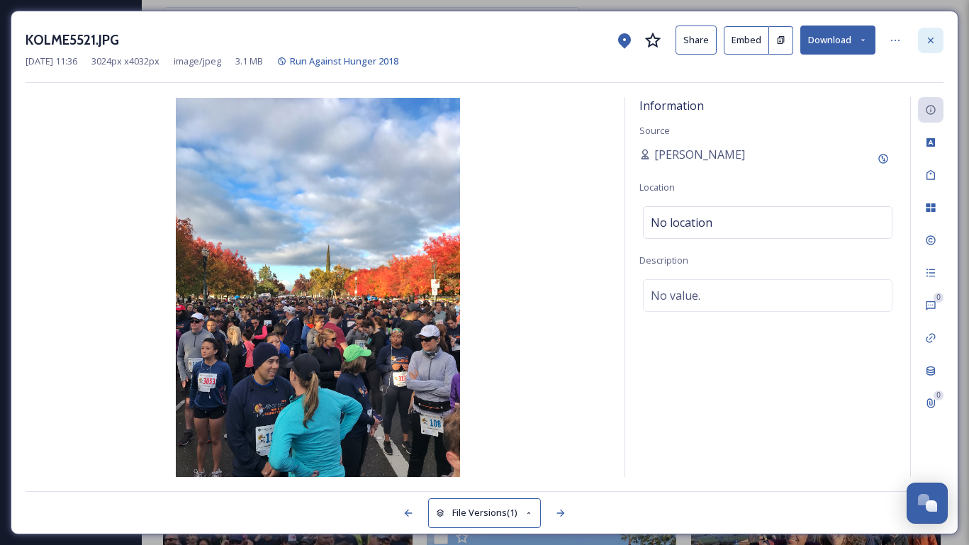
click at [939, 40] on div at bounding box center [931, 41] width 26 height 26
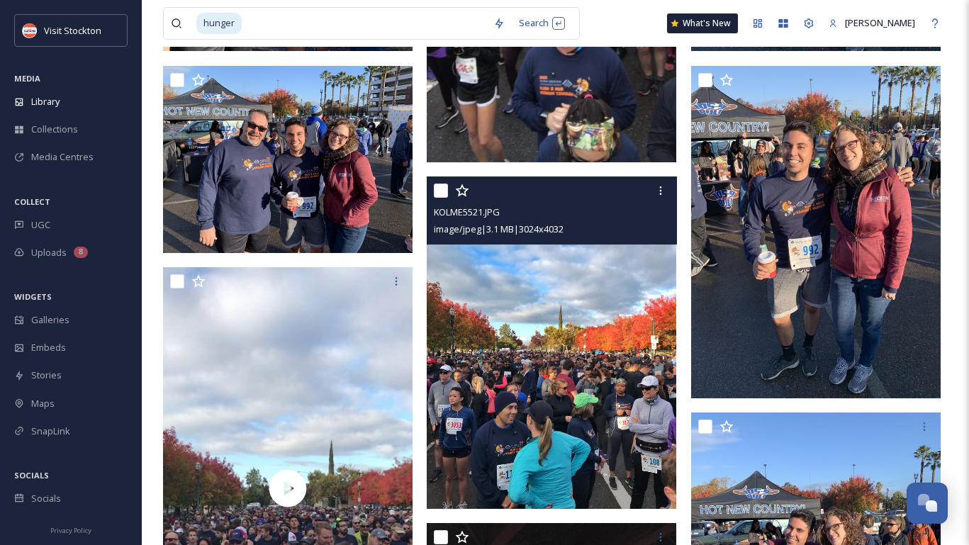
click at [443, 188] on input "checkbox" at bounding box center [441, 191] width 14 height 14
checkbox input "true"
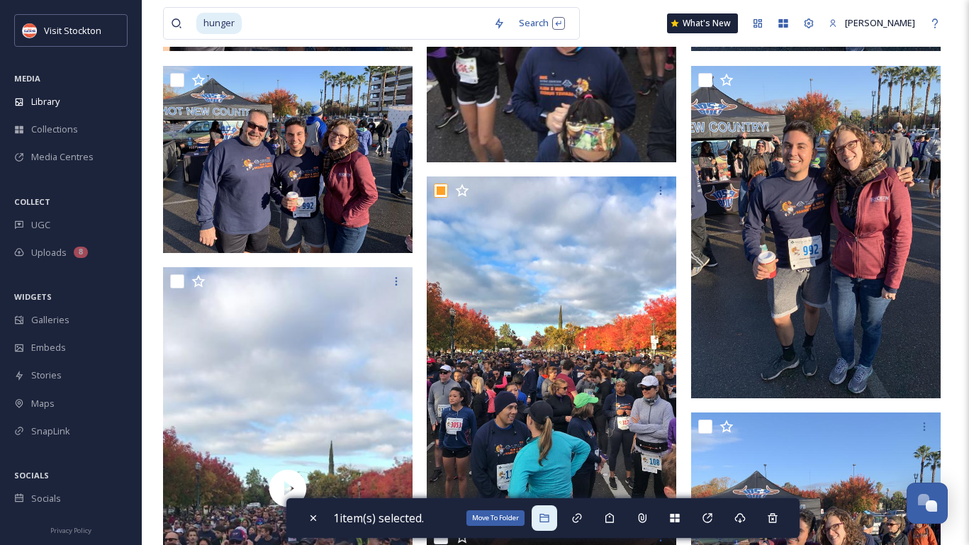
click at [546, 515] on icon at bounding box center [544, 518] width 9 height 9
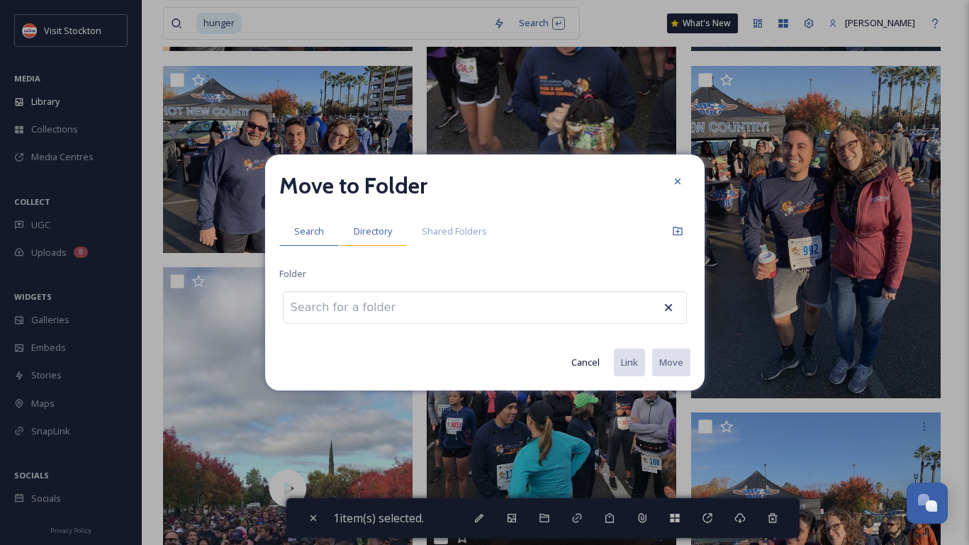
click at [369, 230] on span "Directory" at bounding box center [373, 231] width 38 height 13
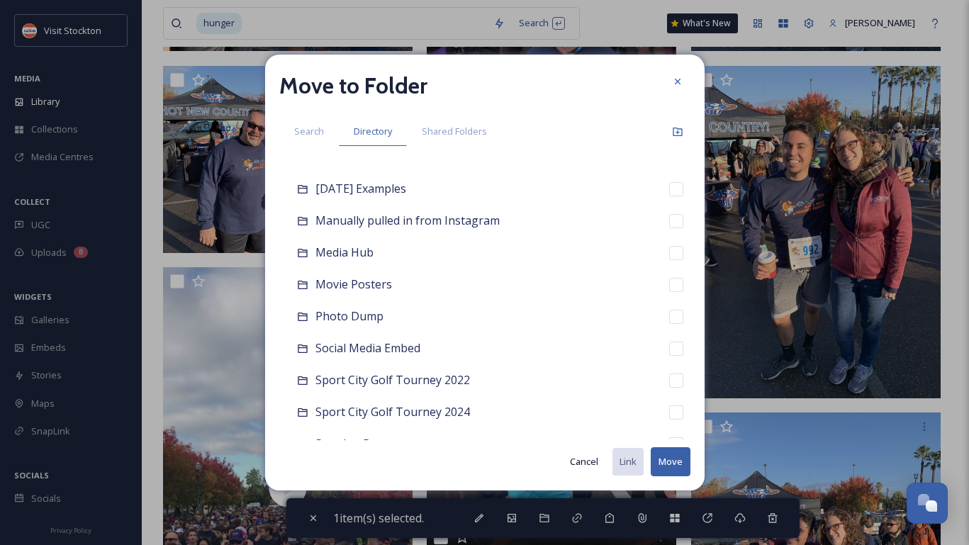
scroll to position [1709, 0]
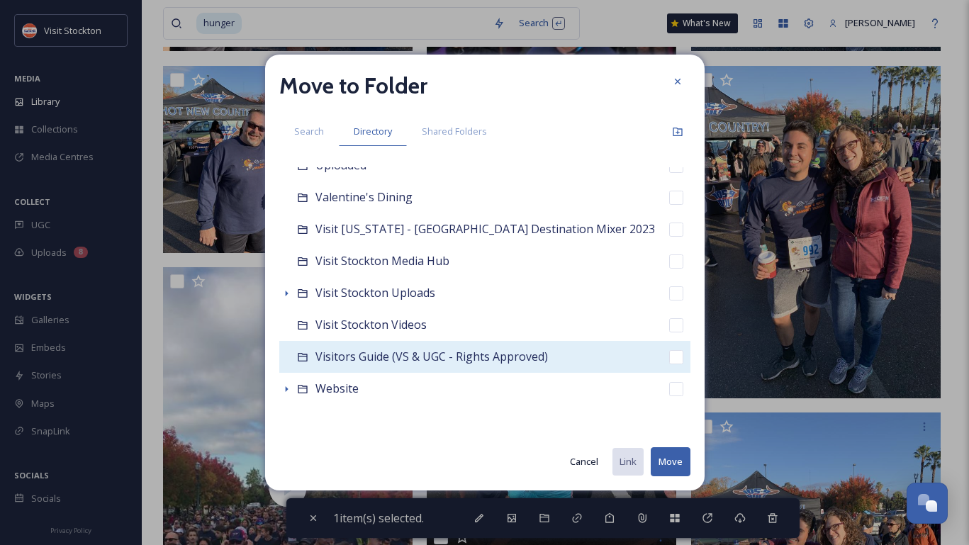
click at [672, 356] on input "checkbox" at bounding box center [676, 357] width 14 height 14
checkbox input "true"
checkbox input "false"
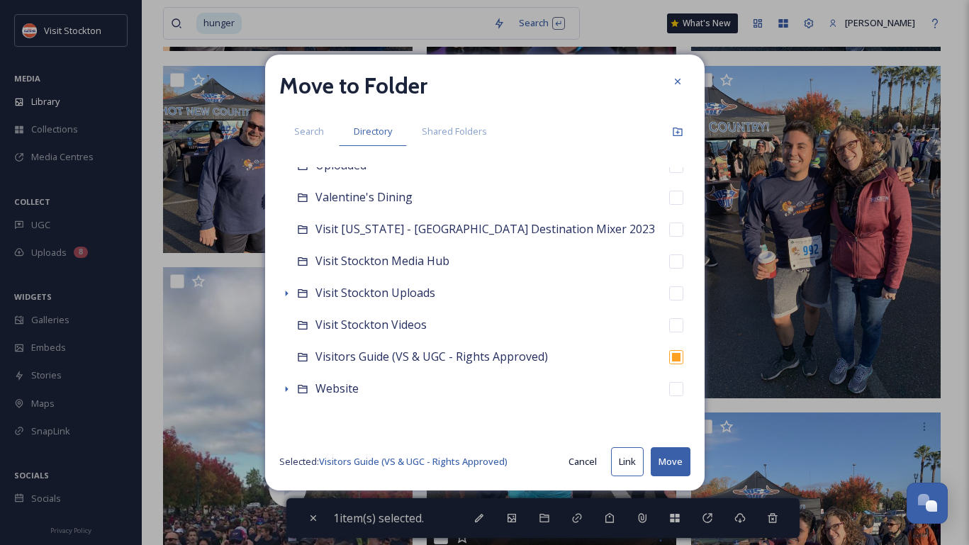
click at [672, 462] on button "Move" at bounding box center [671, 462] width 40 height 29
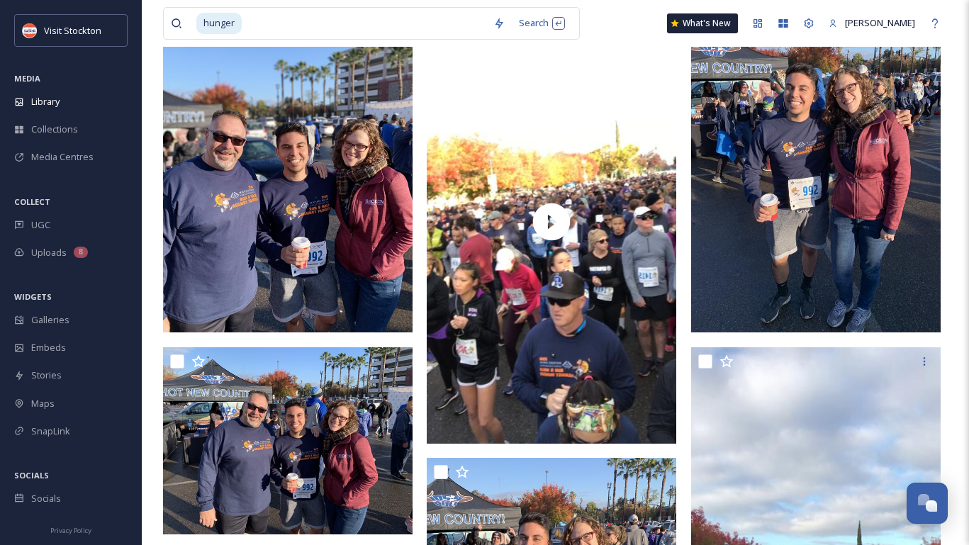
scroll to position [0, 0]
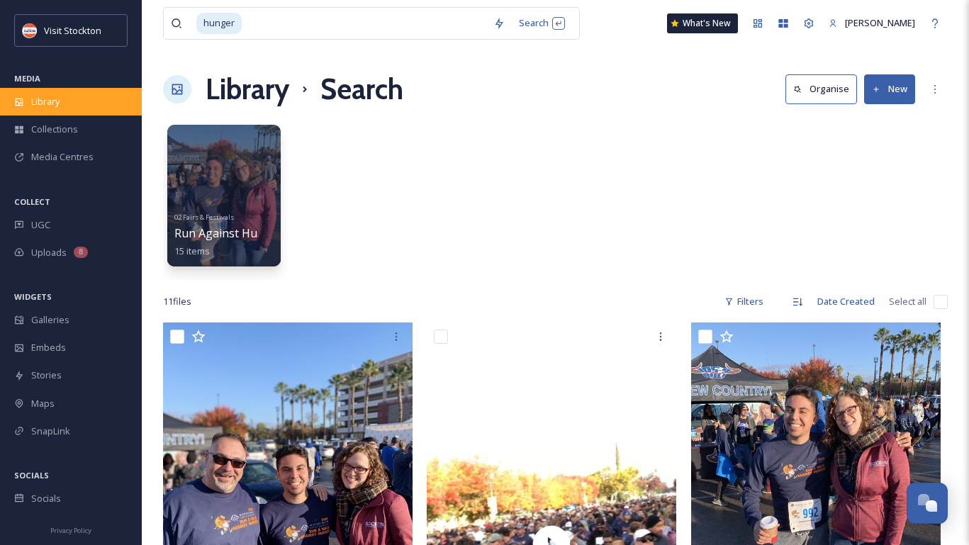
click at [66, 101] on div "Library" at bounding box center [71, 102] width 142 height 28
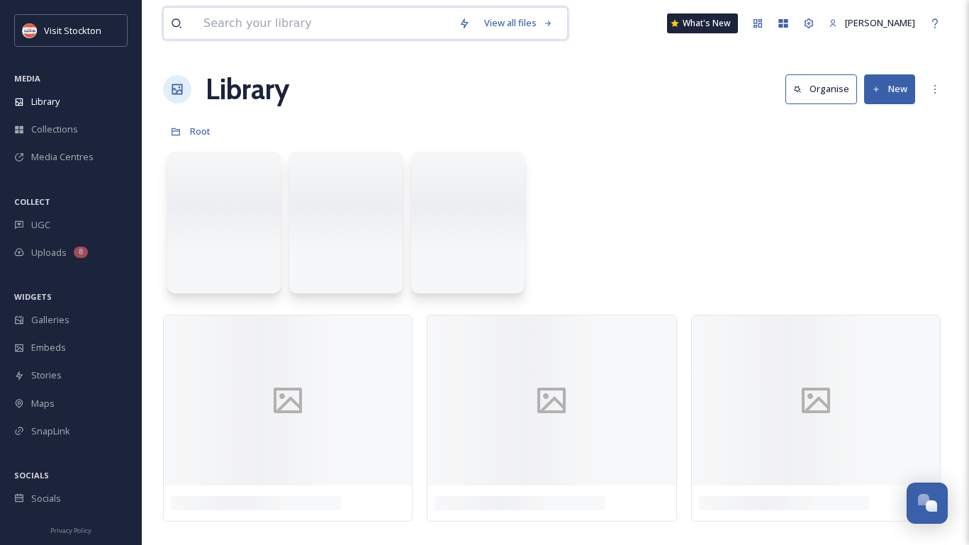
click at [221, 26] on input at bounding box center [323, 23] width 255 height 31
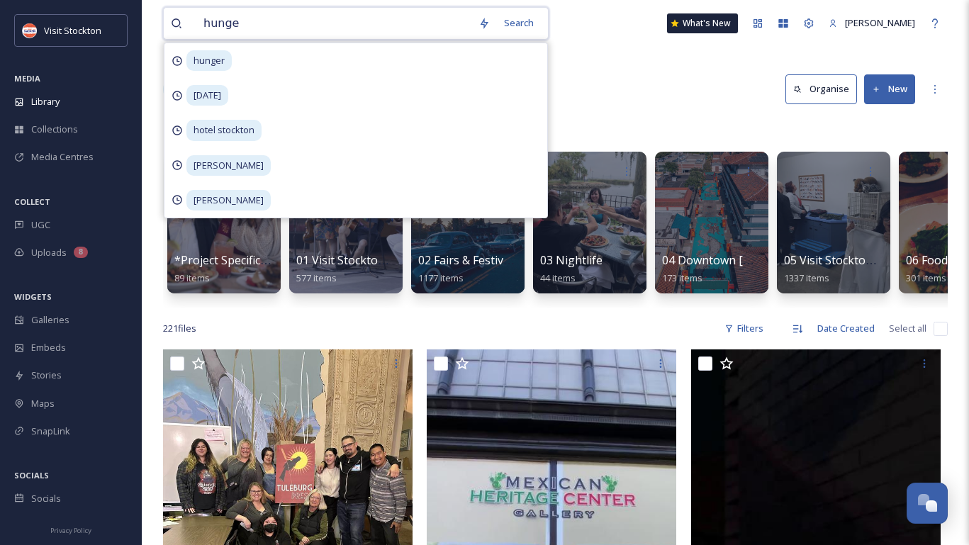
type input "hunger"
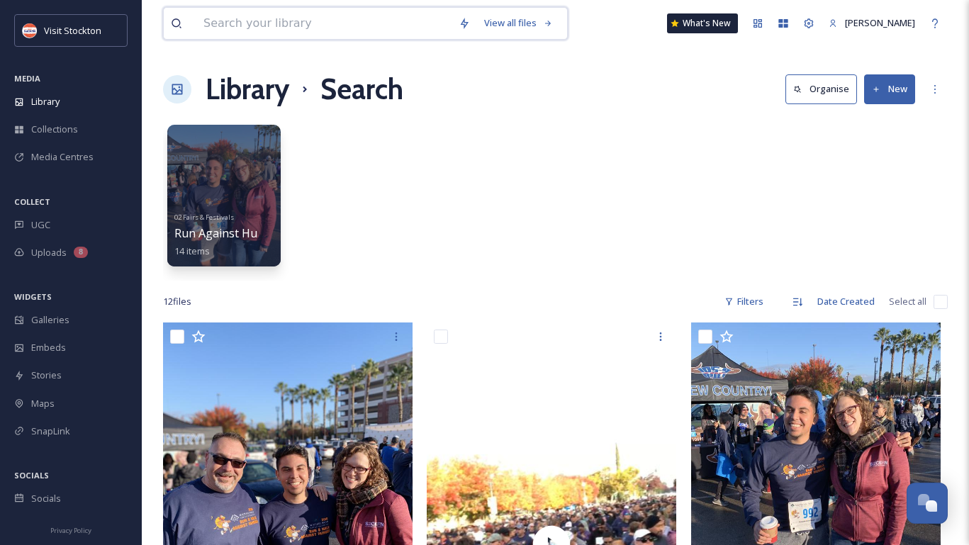
click at [290, 29] on input at bounding box center [323, 23] width 255 height 31
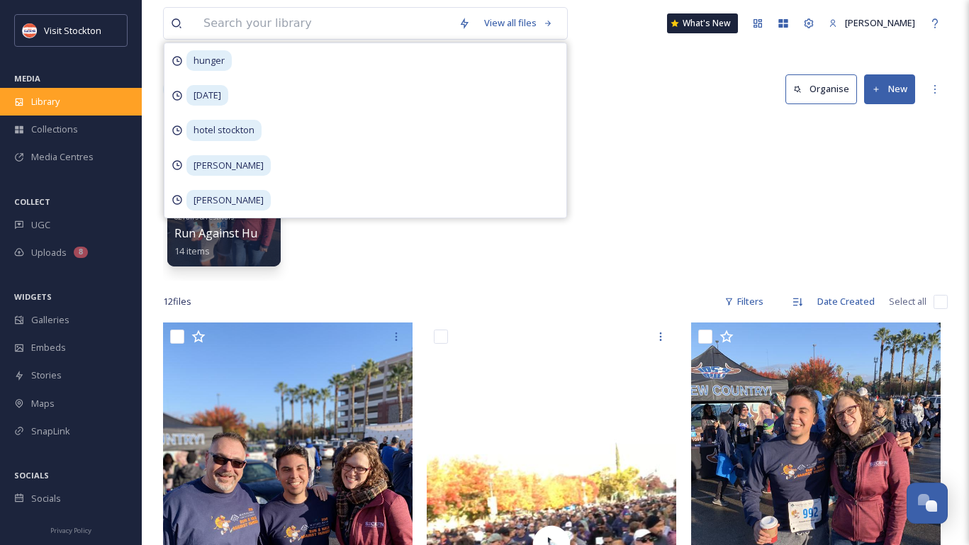
click at [65, 93] on div "Library" at bounding box center [71, 102] width 142 height 28
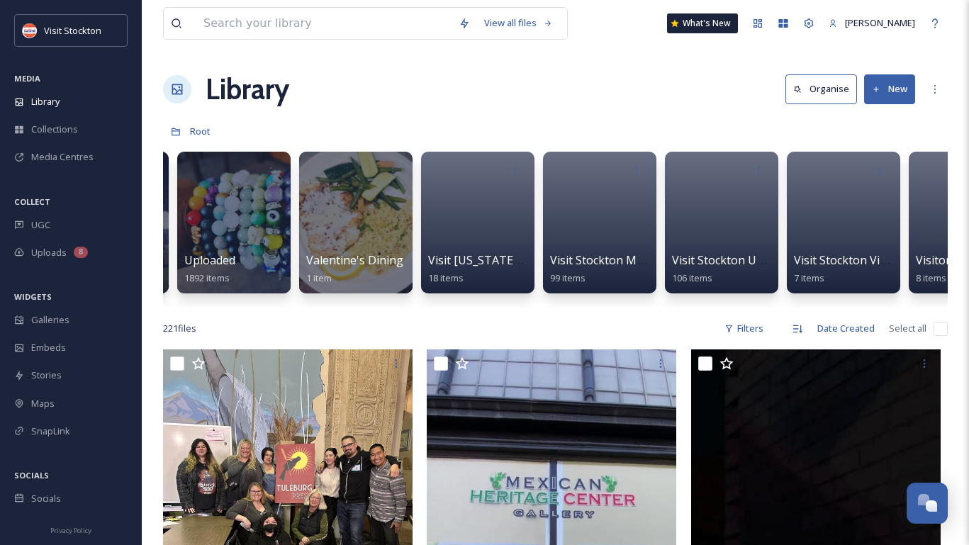
scroll to position [0, 6534]
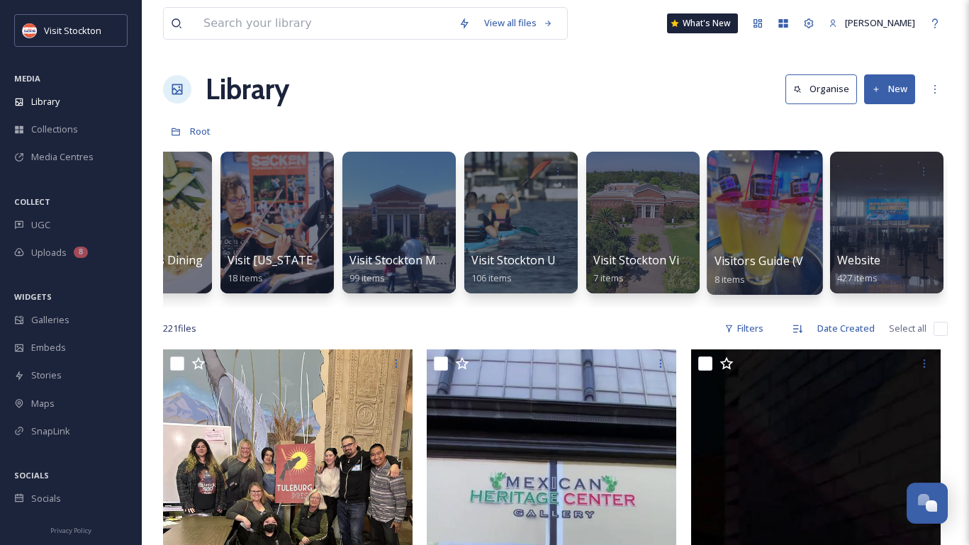
click at [782, 224] on div at bounding box center [765, 222] width 116 height 145
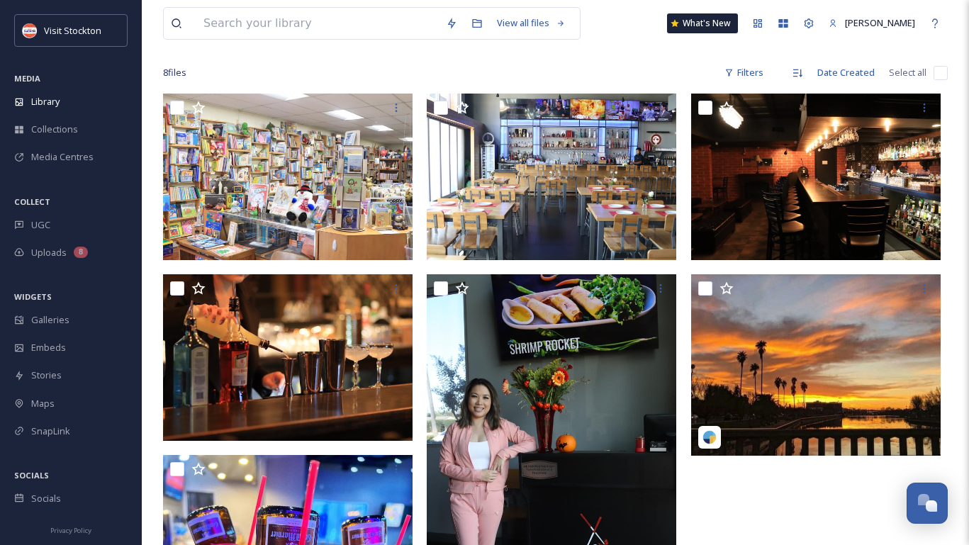
scroll to position [99, 0]
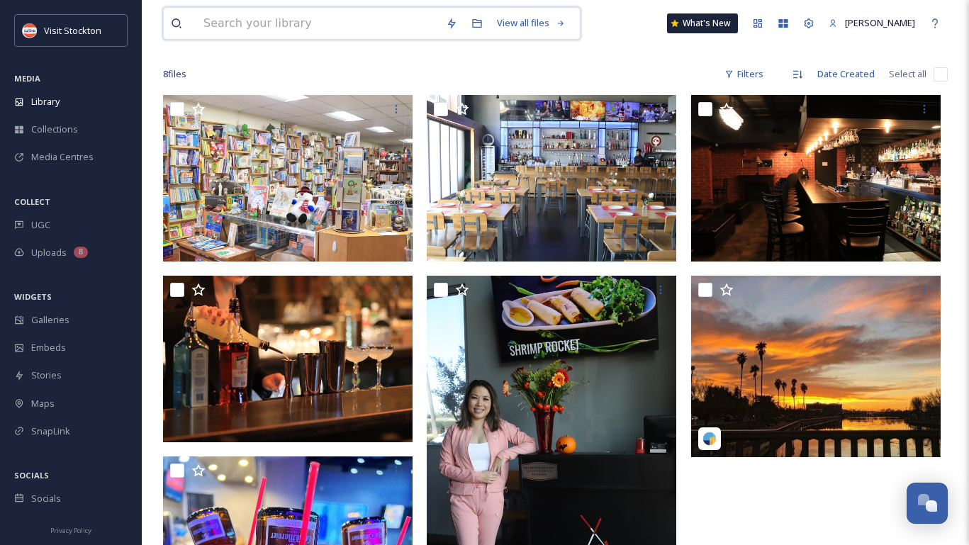
click at [357, 26] on input at bounding box center [317, 23] width 243 height 31
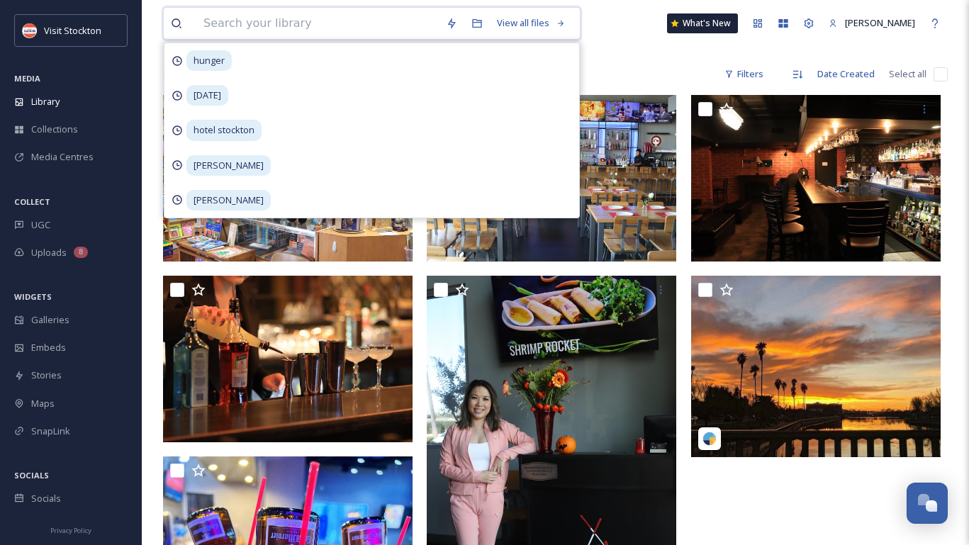
click at [241, 21] on input at bounding box center [317, 23] width 243 height 31
click at [48, 108] on span "Library" at bounding box center [45, 101] width 28 height 13
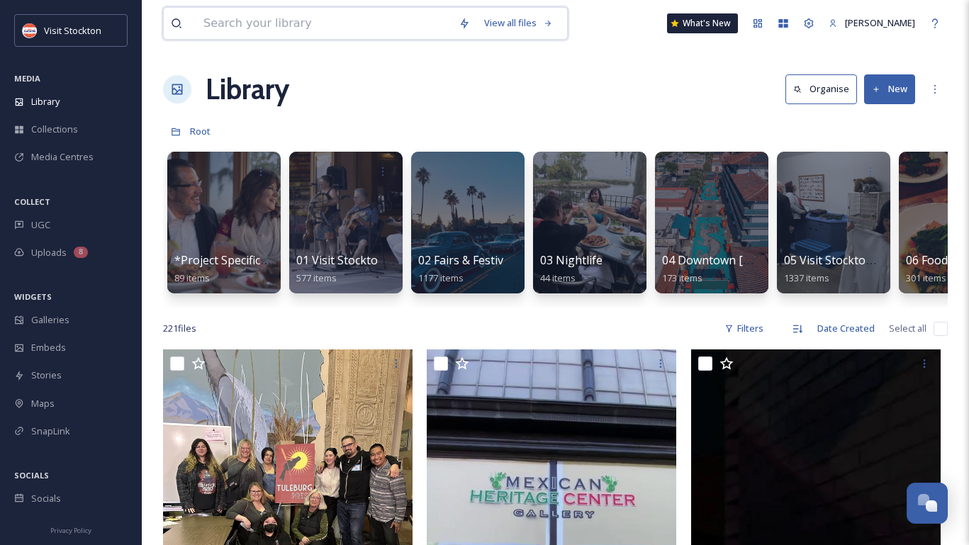
click at [381, 21] on input at bounding box center [323, 23] width 255 height 31
type input "[DATE]"
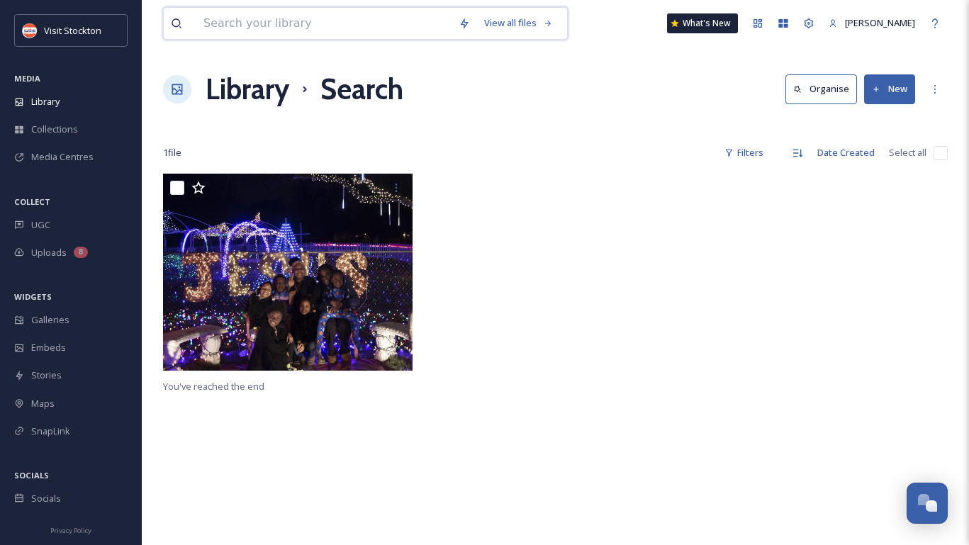
click at [304, 16] on input at bounding box center [323, 23] width 255 height 31
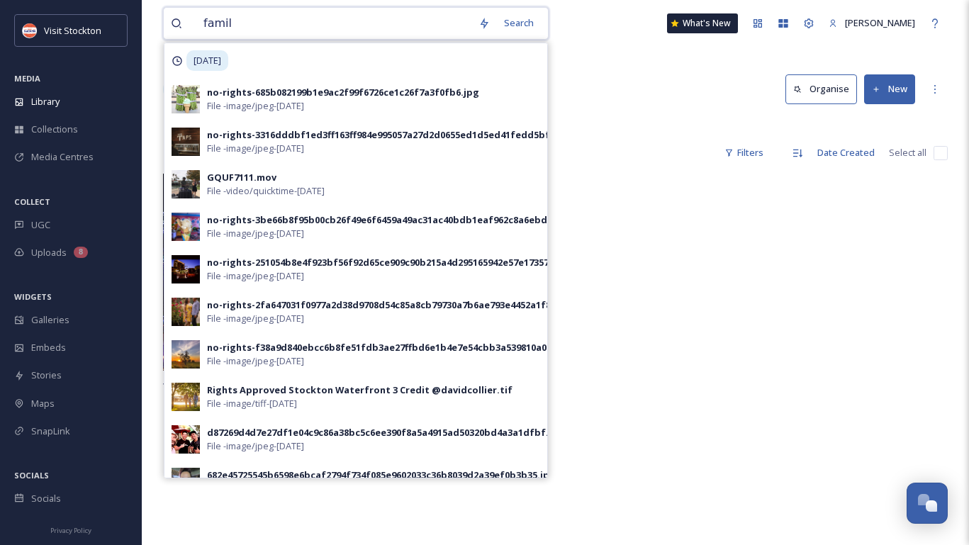
type input "family"
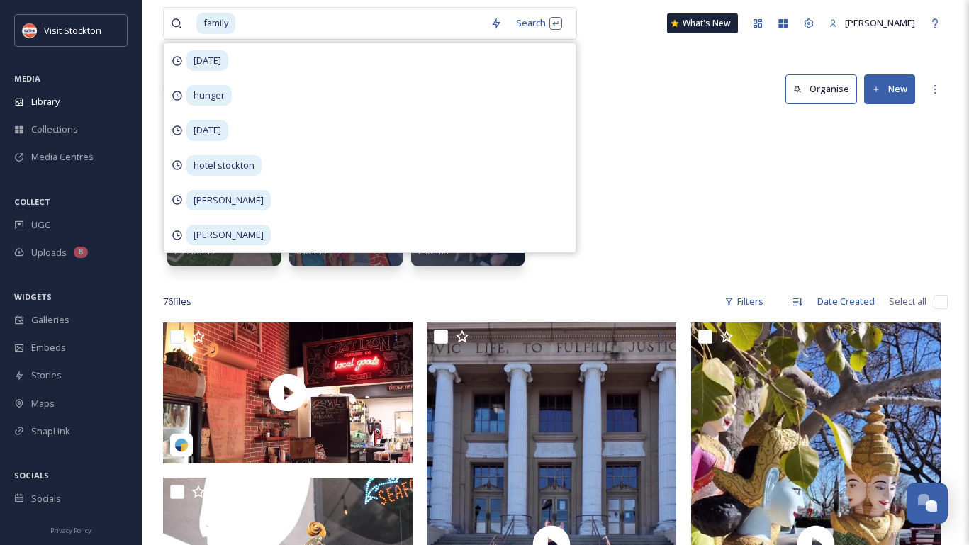
click at [680, 155] on div "09 Family Fun 239 items Website Family Fun 6 items 09 Family Fun Misc Family Fu…" at bounding box center [555, 199] width 785 height 163
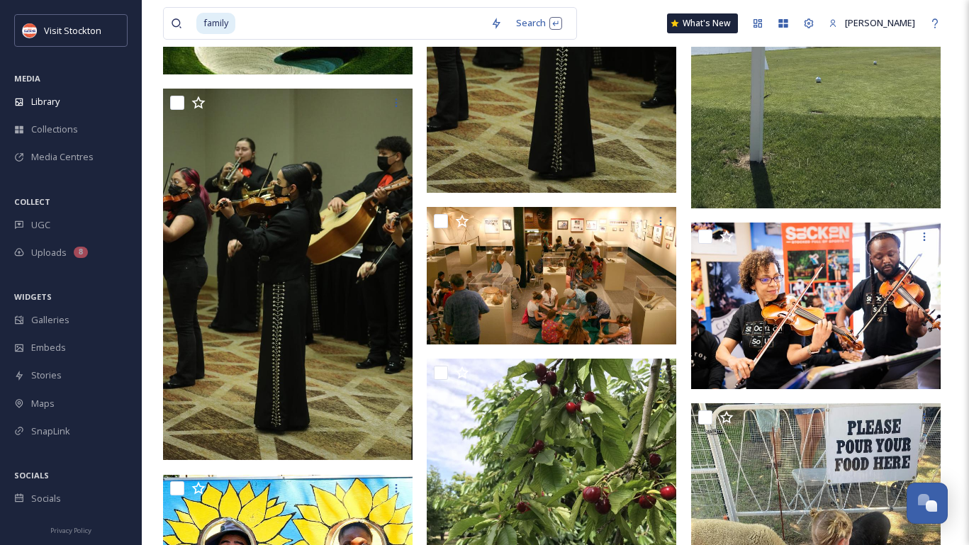
scroll to position [5997, 0]
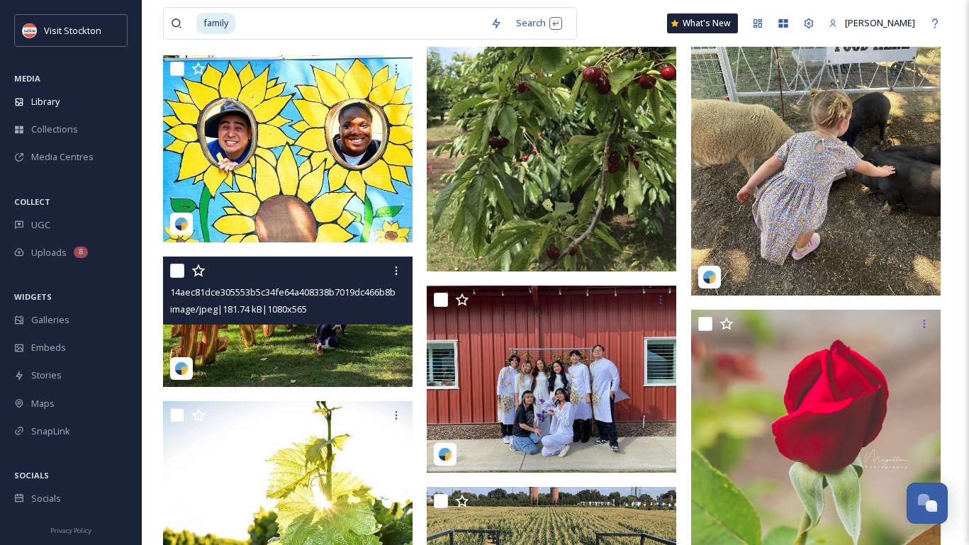
click at [389, 367] on img at bounding box center [288, 322] width 250 height 130
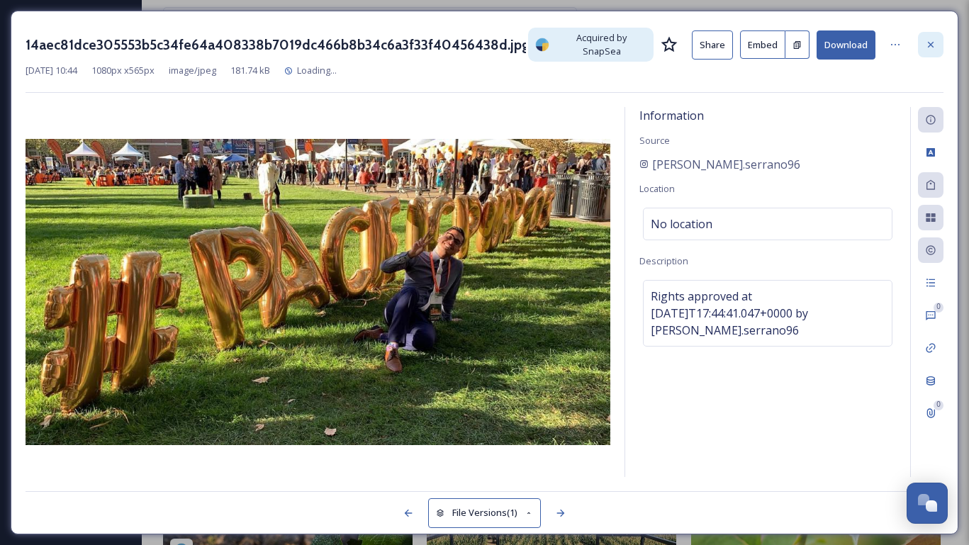
click at [937, 39] on div at bounding box center [931, 45] width 26 height 26
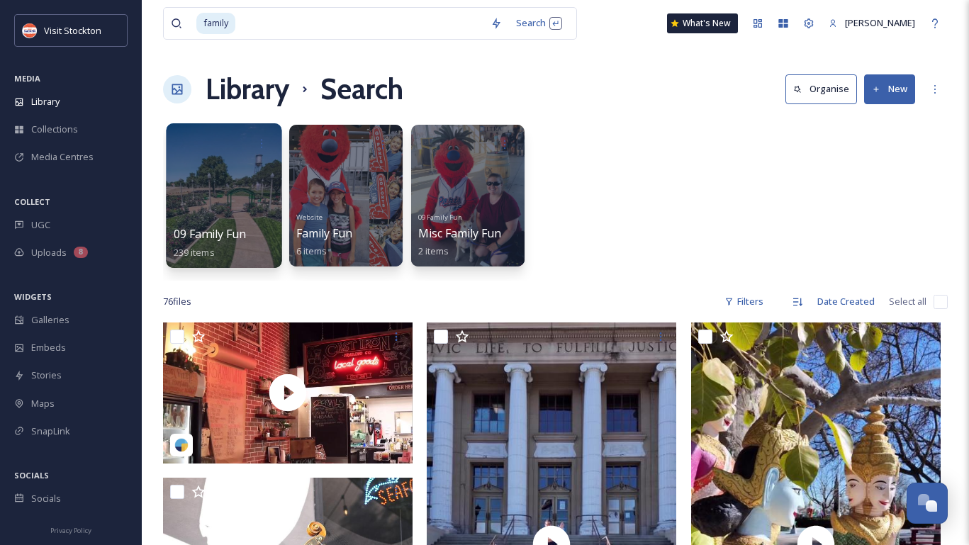
click at [218, 211] on div at bounding box center [224, 195] width 116 height 145
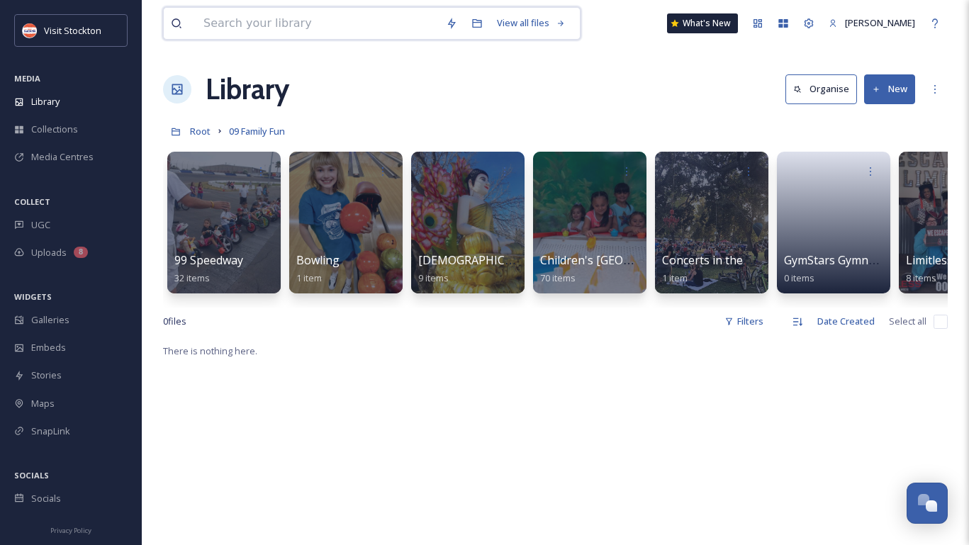
click at [342, 26] on input at bounding box center [317, 23] width 243 height 31
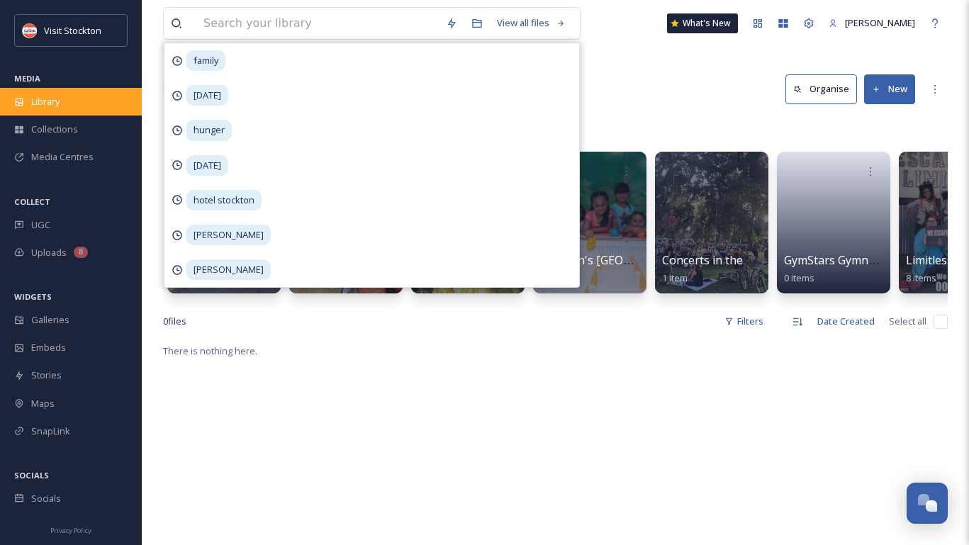
click at [97, 108] on div "Library" at bounding box center [71, 102] width 142 height 28
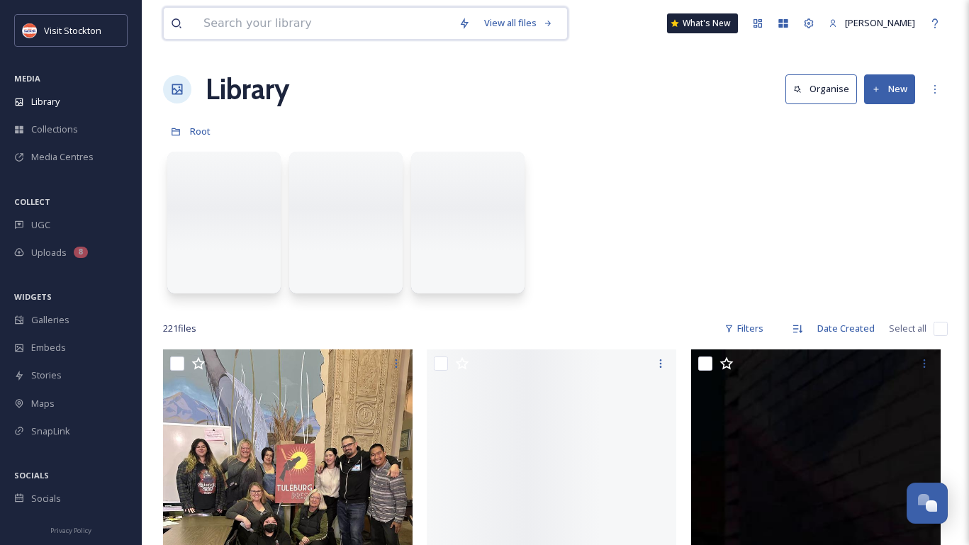
click at [274, 23] on input at bounding box center [323, 23] width 255 height 31
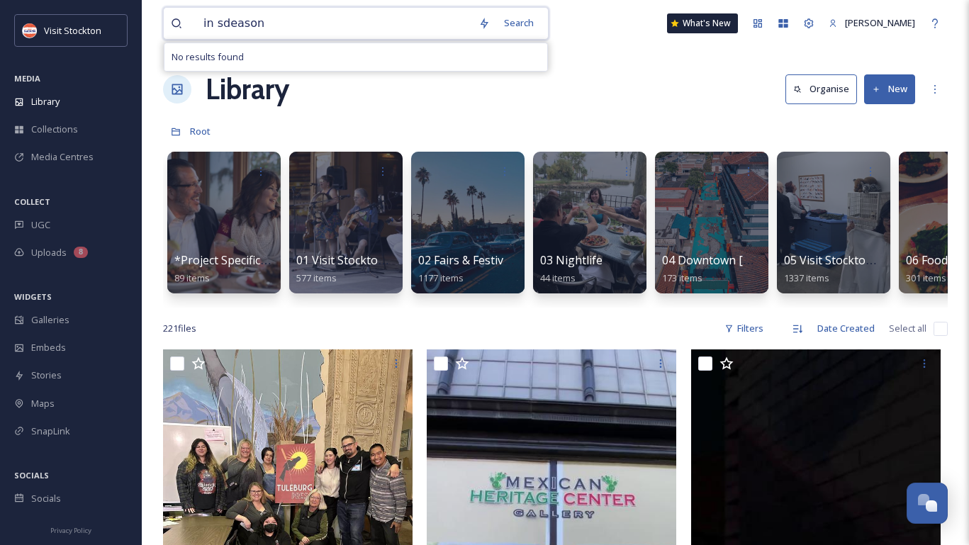
click at [234, 27] on input "in sdeason" at bounding box center [333, 23] width 275 height 31
click at [231, 27] on input "in sdeason" at bounding box center [333, 23] width 275 height 31
click at [226, 23] on input "in sdeason" at bounding box center [333, 23] width 275 height 31
type input "in season"
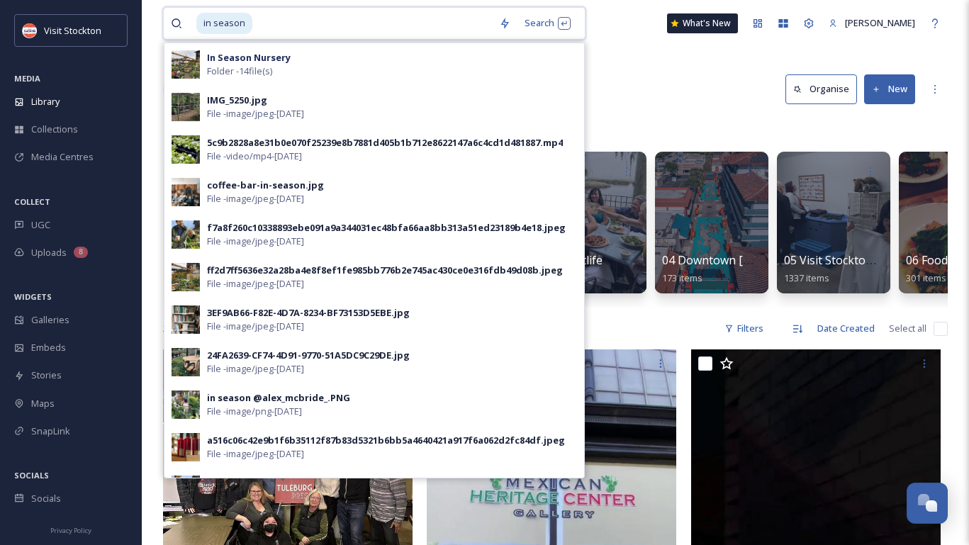
click at [433, 28] on input at bounding box center [373, 23] width 238 height 31
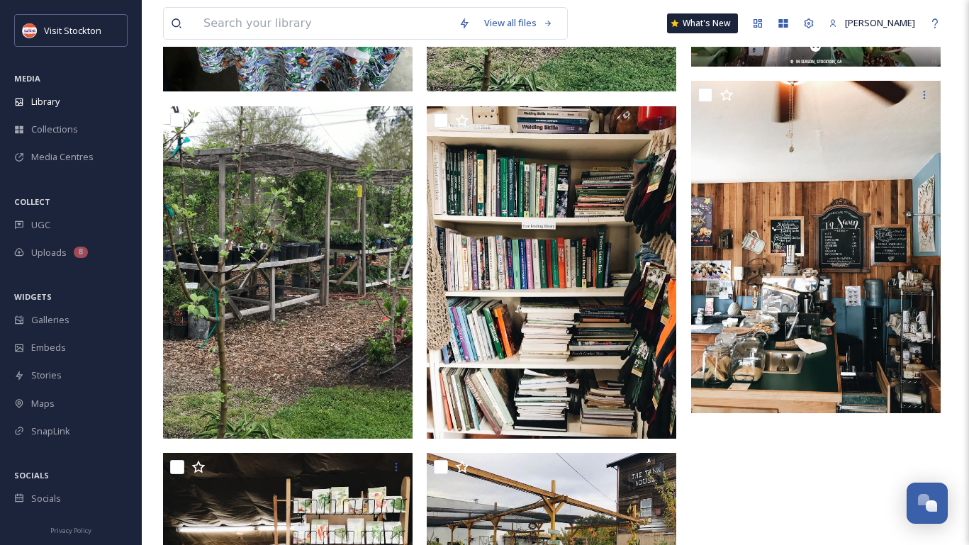
scroll to position [2393, 0]
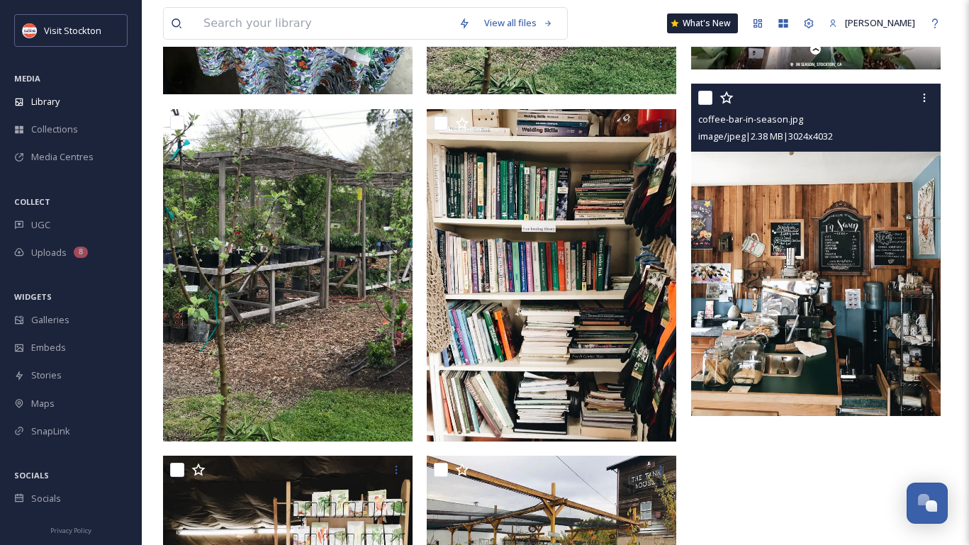
click at [706, 96] on input "checkbox" at bounding box center [706, 98] width 14 height 14
checkbox input "true"
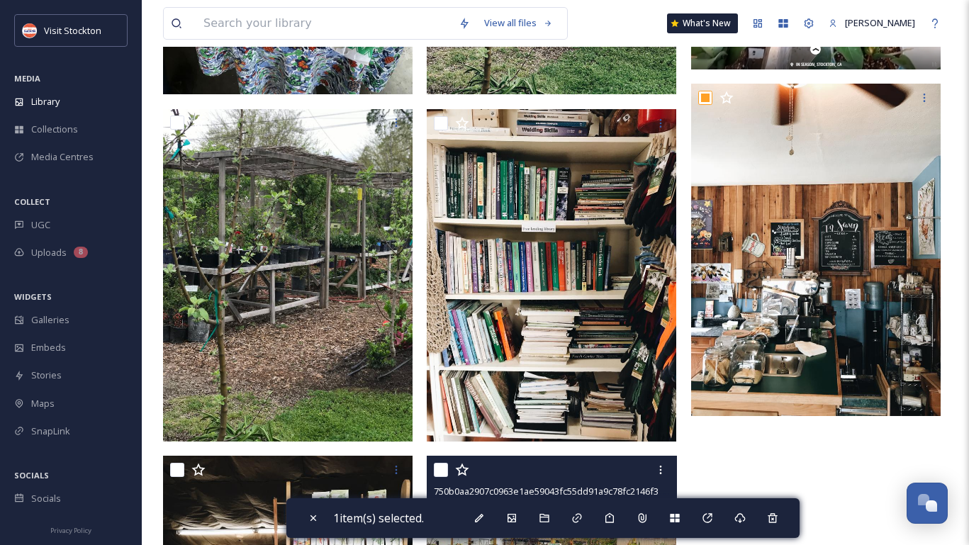
click at [440, 473] on input "checkbox" at bounding box center [441, 470] width 14 height 14
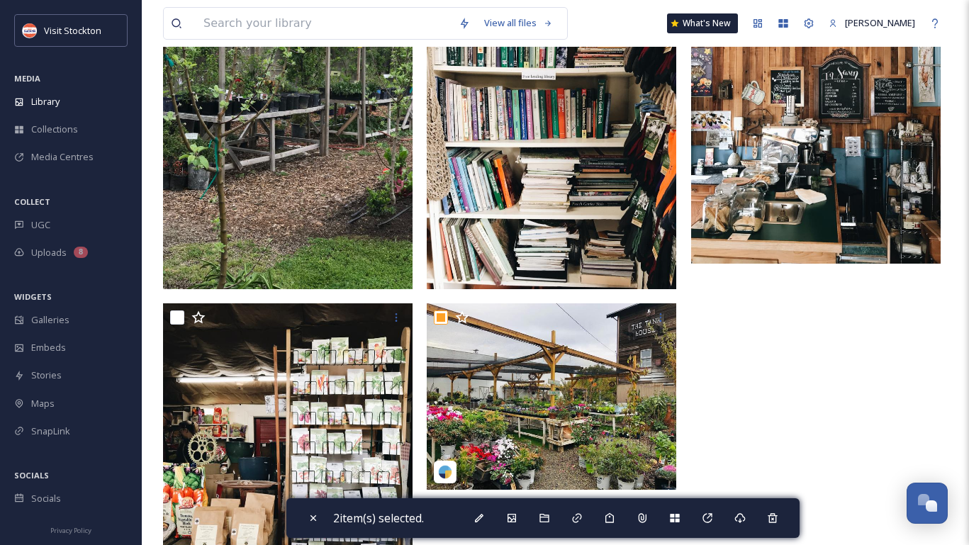
scroll to position [2544, 0]
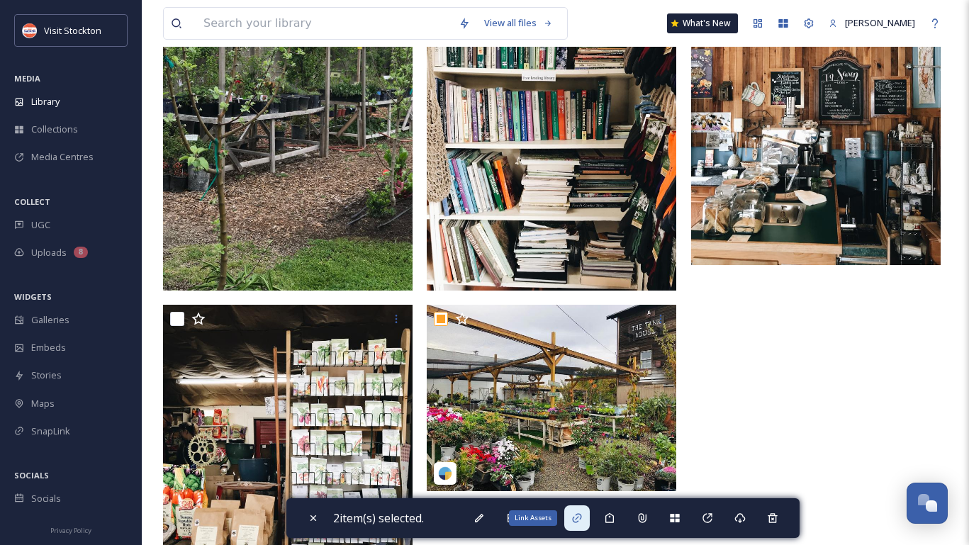
click at [577, 516] on icon at bounding box center [577, 518] width 11 height 11
checkbox input "false"
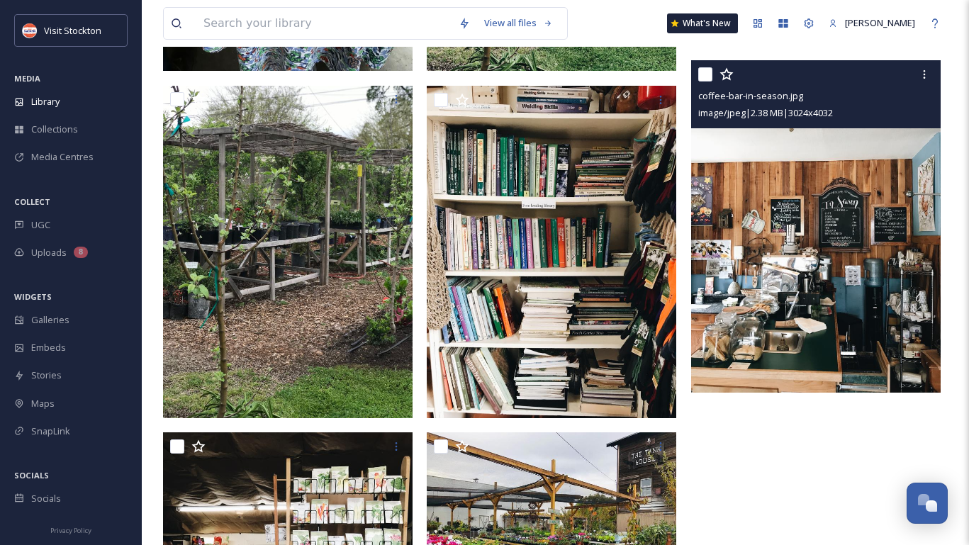
scroll to position [2418, 0]
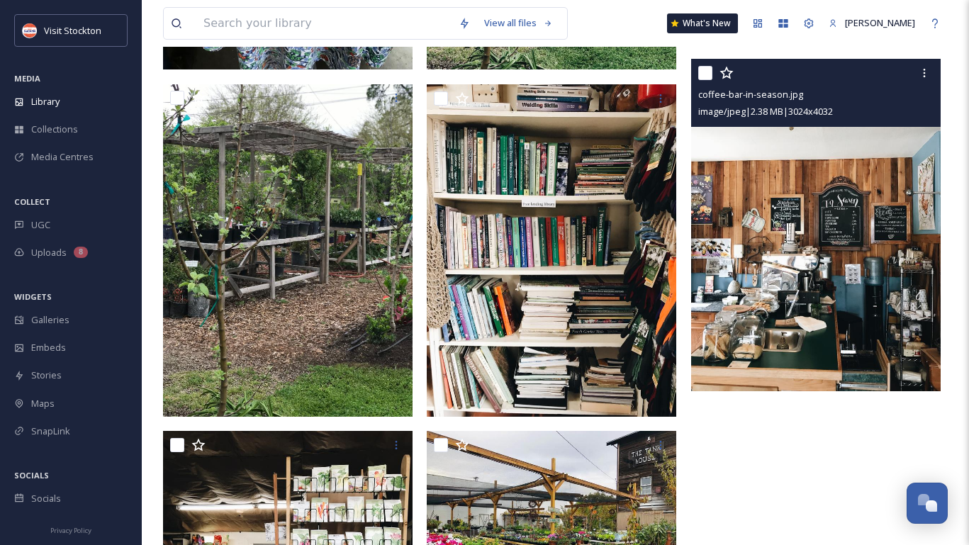
click at [709, 65] on div at bounding box center [818, 73] width 239 height 26
click at [705, 66] on input "checkbox" at bounding box center [706, 73] width 14 height 14
checkbox input "true"
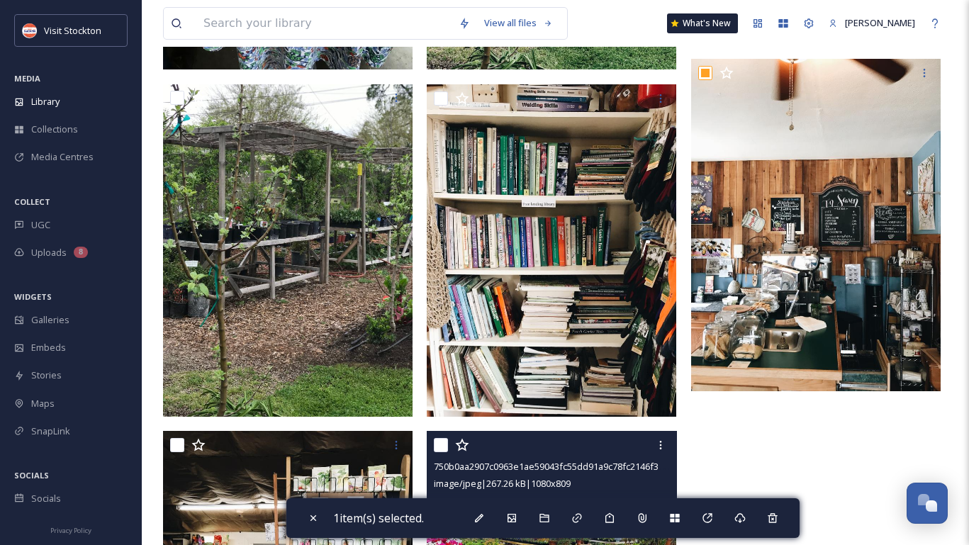
click at [440, 447] on input "checkbox" at bounding box center [441, 445] width 14 height 14
checkbox input "true"
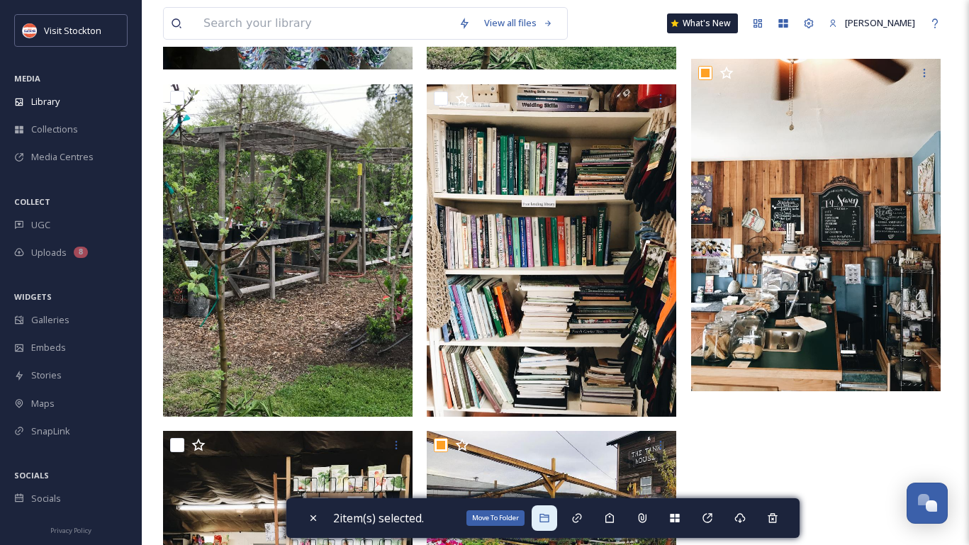
click at [550, 516] on icon at bounding box center [544, 518] width 11 height 11
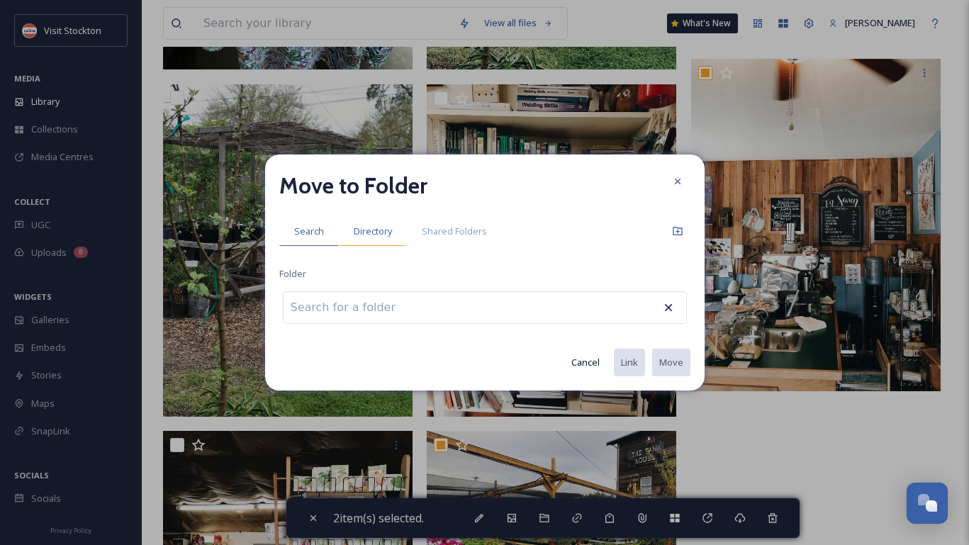
click at [373, 236] on span "Directory" at bounding box center [373, 231] width 38 height 13
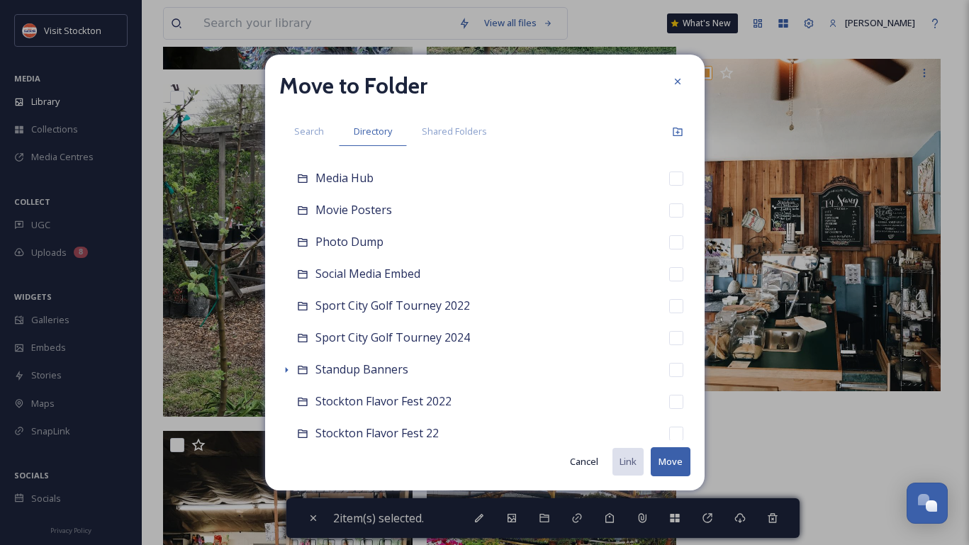
scroll to position [1709, 0]
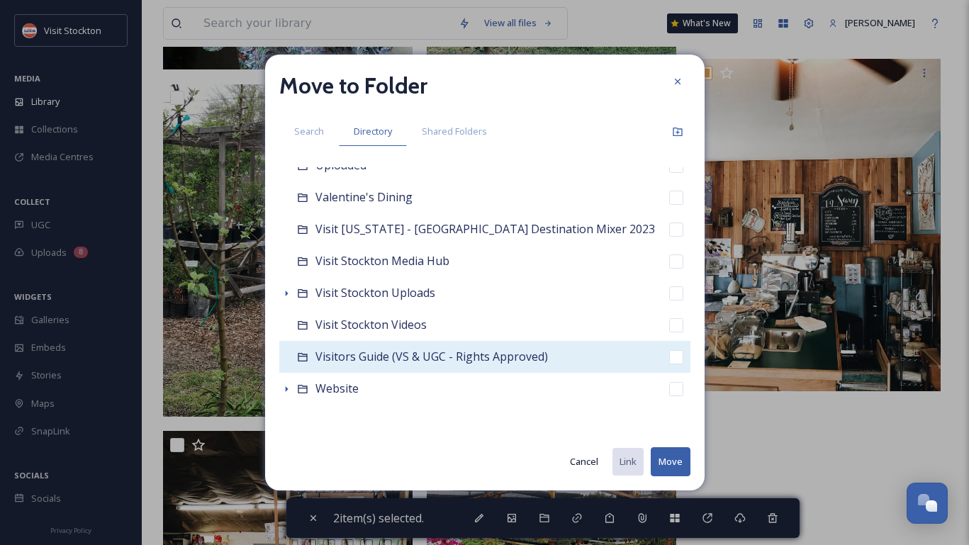
click at [378, 355] on span "Visitors Guide (VS & UGC - Rights Approved)" at bounding box center [432, 357] width 233 height 16
checkbox input "false"
checkbox input "true"
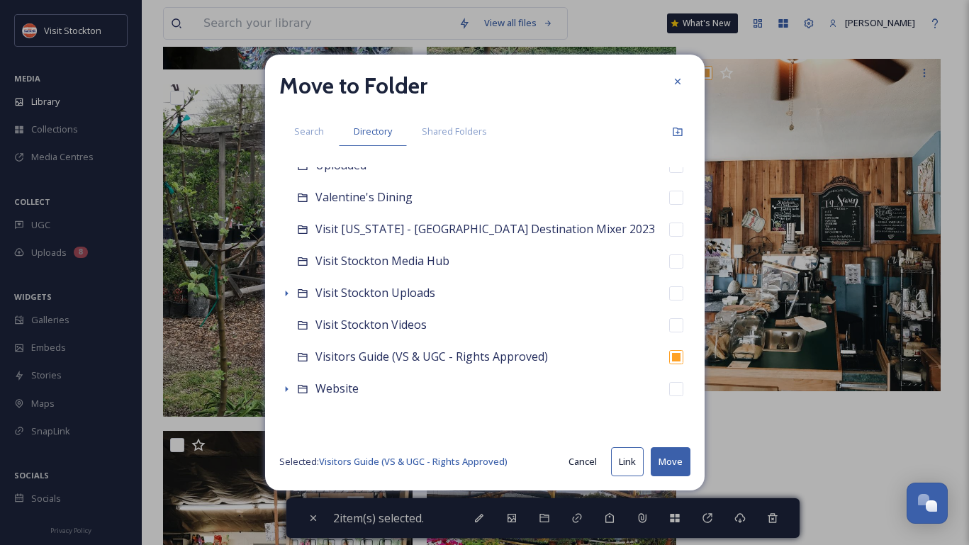
click at [686, 464] on button "Move" at bounding box center [671, 462] width 40 height 29
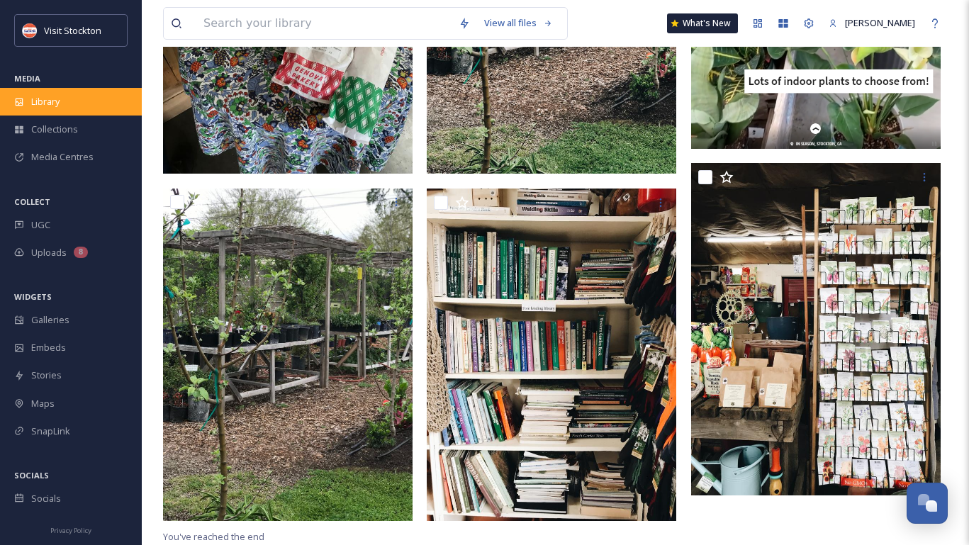
click at [57, 99] on span "Library" at bounding box center [45, 101] width 28 height 13
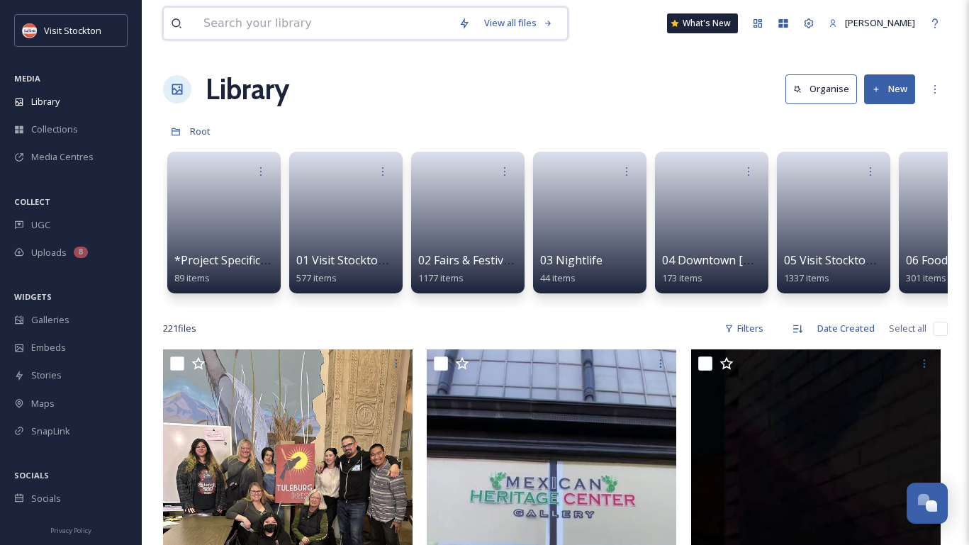
click at [257, 22] on input at bounding box center [323, 23] width 255 height 31
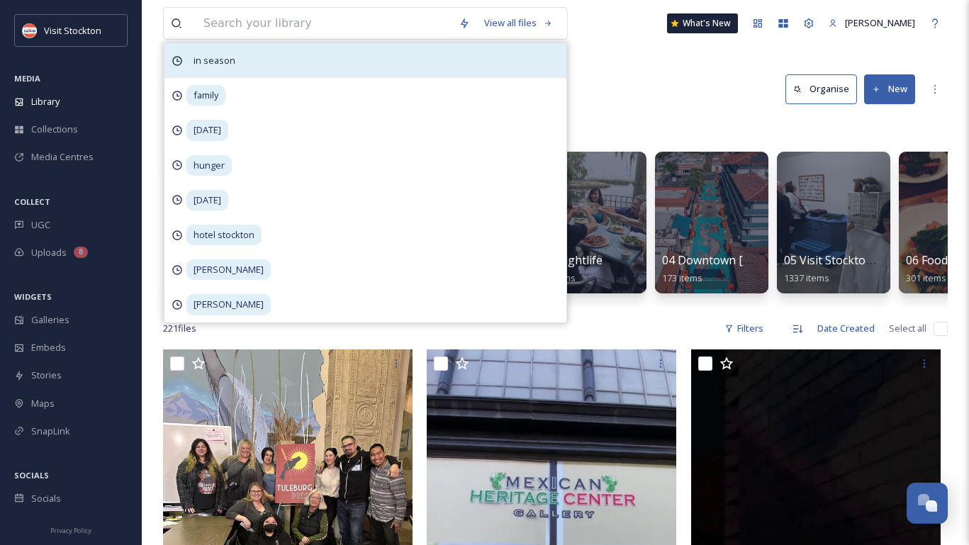
click at [206, 67] on span "in season" at bounding box center [215, 60] width 56 height 21
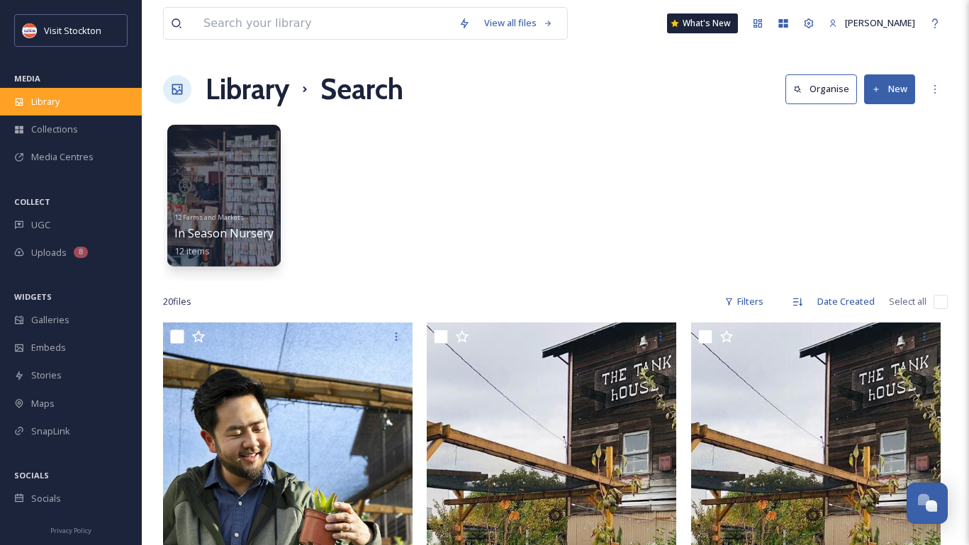
click at [63, 107] on div "Library" at bounding box center [71, 102] width 142 height 28
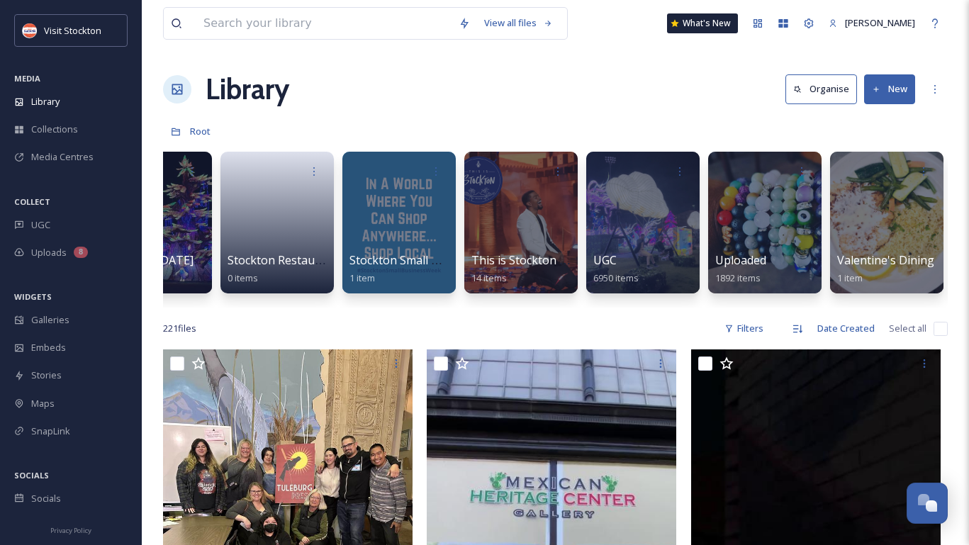
scroll to position [0, 6534]
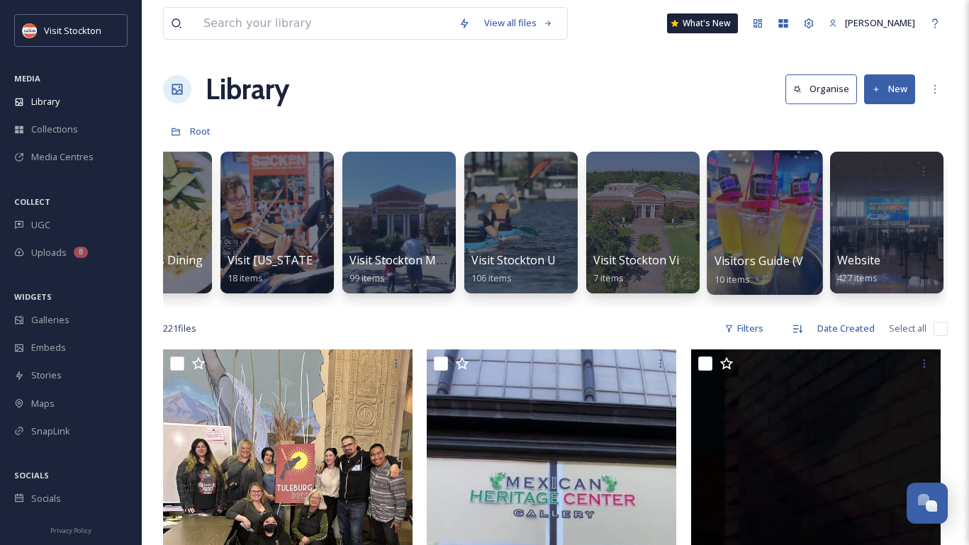
click at [764, 216] on div at bounding box center [765, 222] width 116 height 145
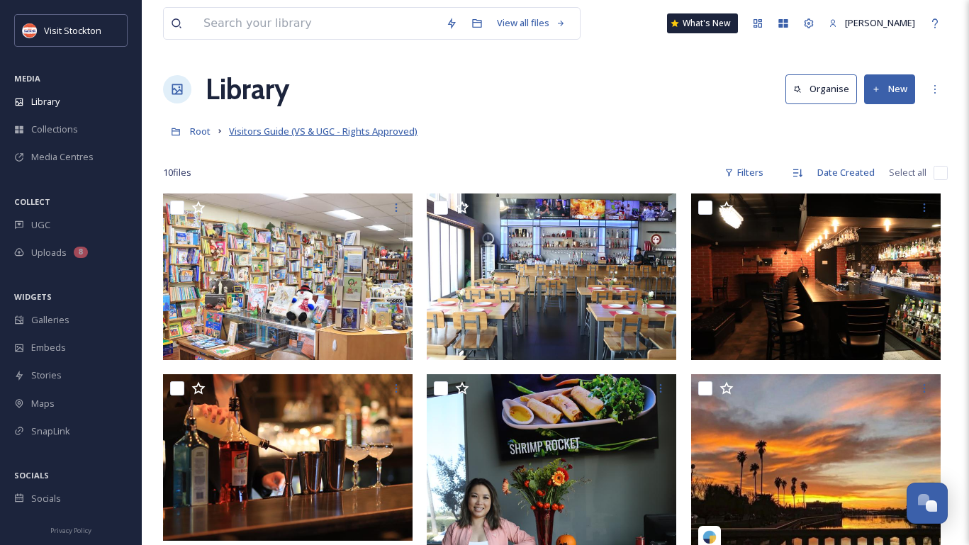
click at [348, 132] on span "Visitors Guide (VS & UGC - Rights Approved)" at bounding box center [323, 131] width 189 height 13
click at [935, 86] on icon at bounding box center [935, 89] width 1 height 9
click at [931, 88] on icon at bounding box center [935, 89] width 11 height 11
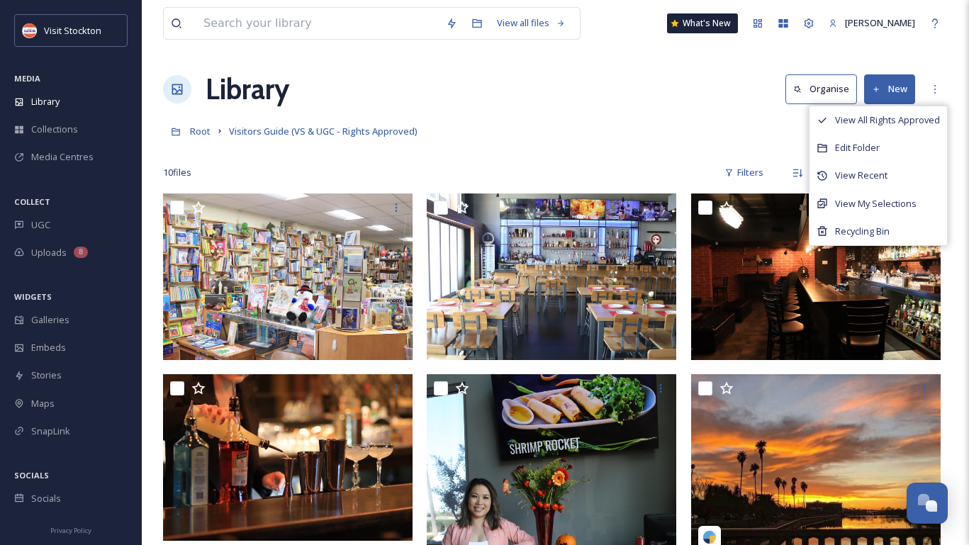
click at [661, 156] on div at bounding box center [555, 152] width 785 height 14
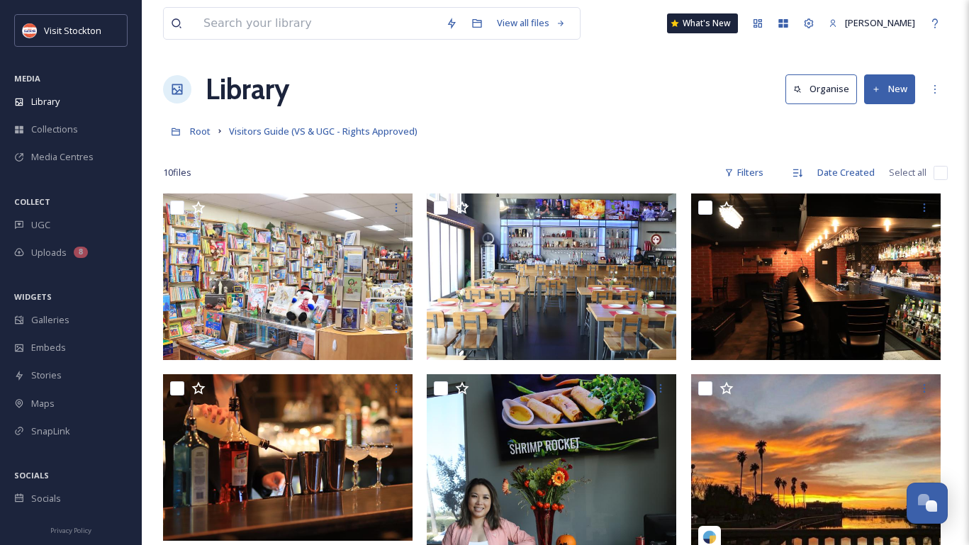
click at [330, 129] on span "Visitors Guide (VS & UGC - Rights Approved)" at bounding box center [323, 131] width 189 height 13
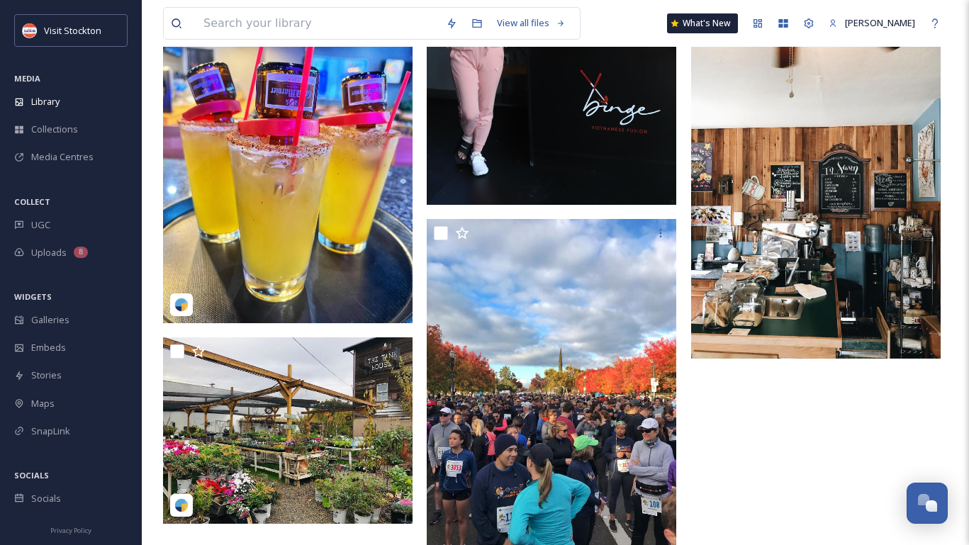
scroll to position [574, 0]
